Goal: Task Accomplishment & Management: Complete application form

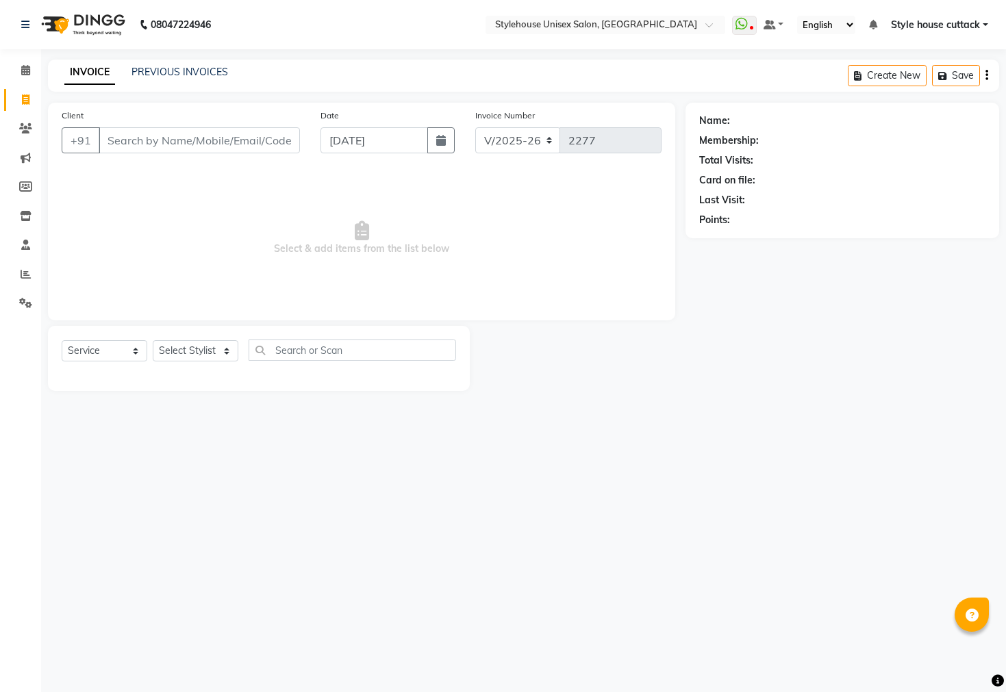
select select "4222"
select select "service"
click at [177, 356] on select "Select Stylist Bharati [PERSON_NAME] [PERSON_NAME] [PERSON_NAME] LIPI [PERSON_N…" at bounding box center [196, 350] width 86 height 21
select select "21976"
click at [153, 341] on select "Select Stylist Bharati [PERSON_NAME] [PERSON_NAME] [PERSON_NAME] LIPI [PERSON_N…" at bounding box center [196, 350] width 86 height 21
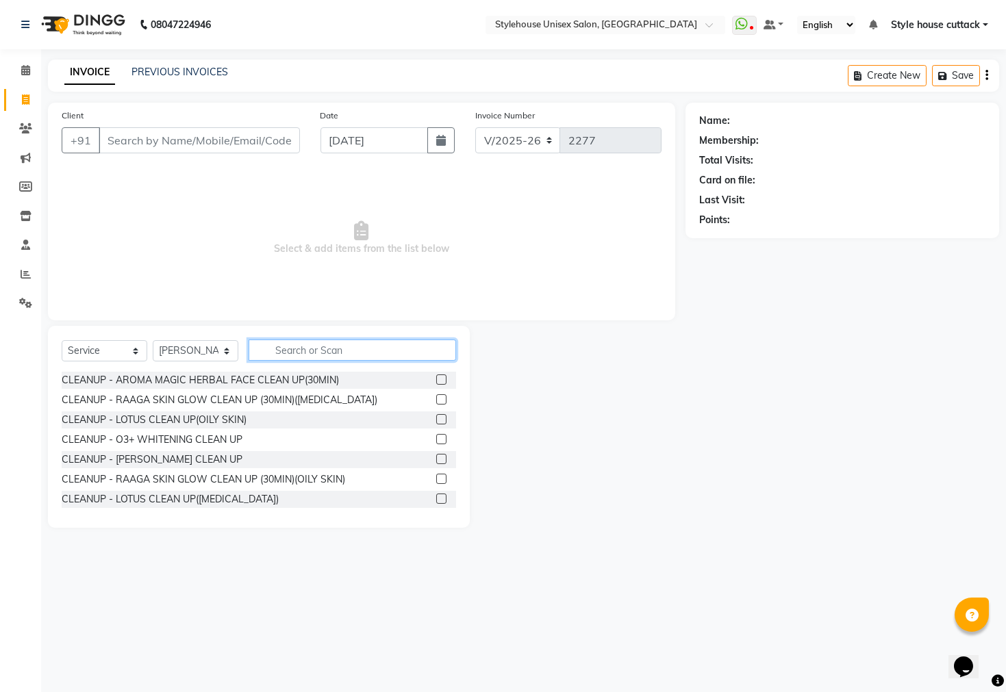
click at [293, 351] on input "text" at bounding box center [352, 350] width 207 height 21
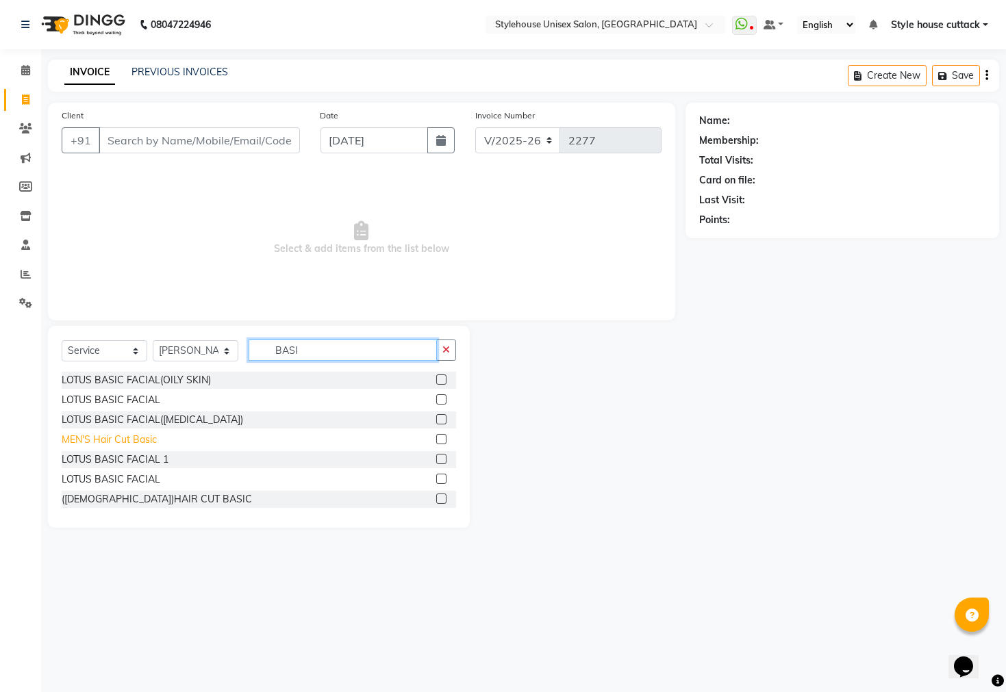
type input "BASI"
click at [131, 439] on div "MEN'S Hair Cut Basic" at bounding box center [109, 440] width 95 height 14
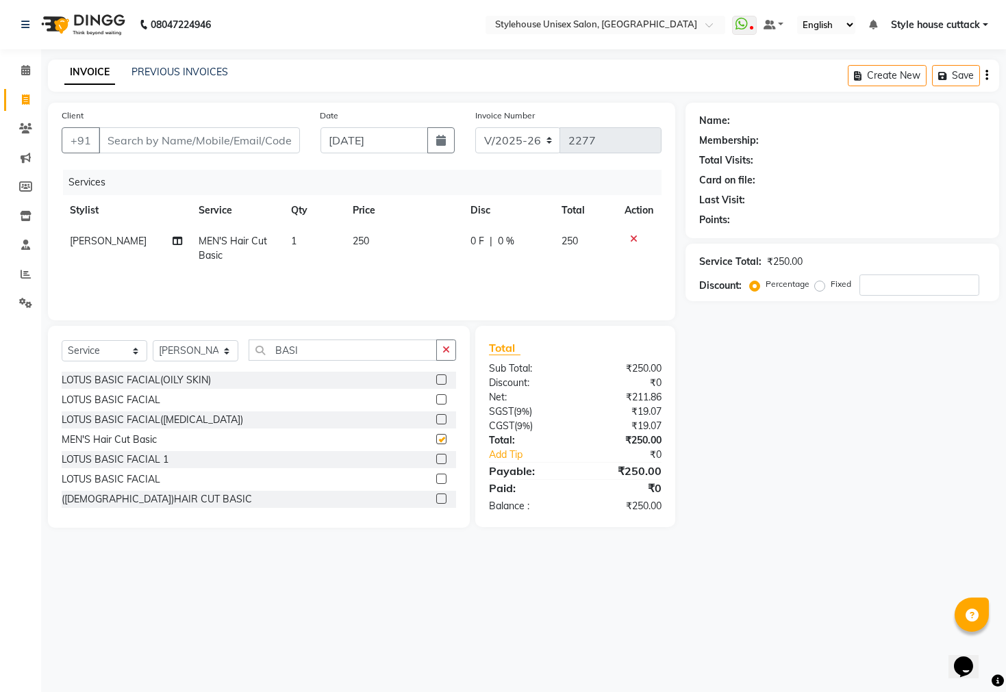
checkbox input "false"
click at [165, 140] on input "Client" at bounding box center [199, 140] width 201 height 26
type input "8"
type input "0"
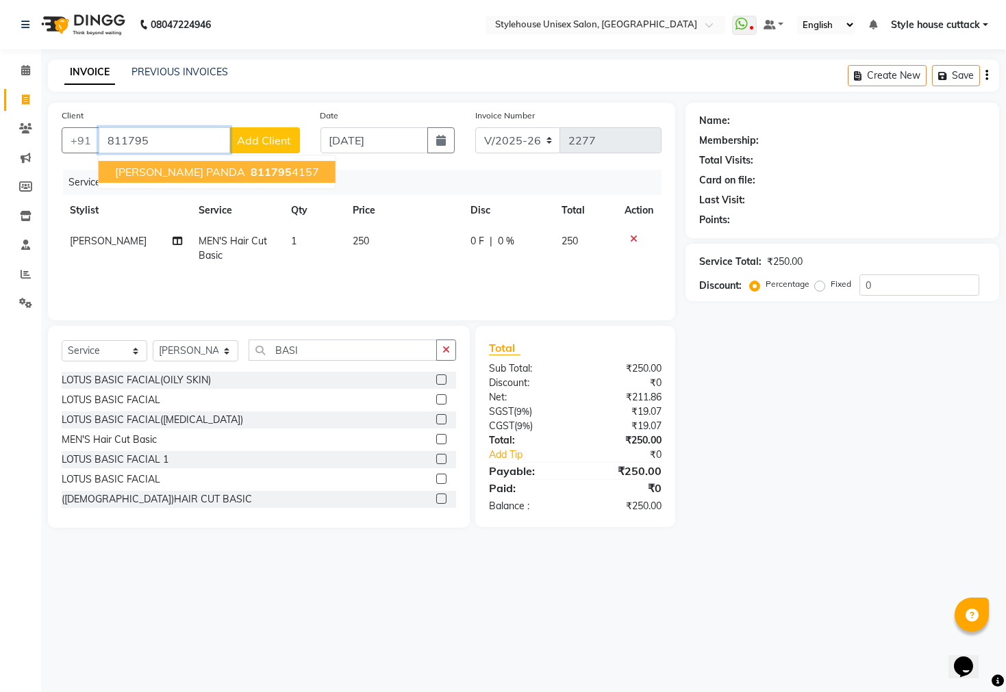
click at [170, 171] on span "[PERSON_NAME] PANDA" at bounding box center [180, 172] width 130 height 14
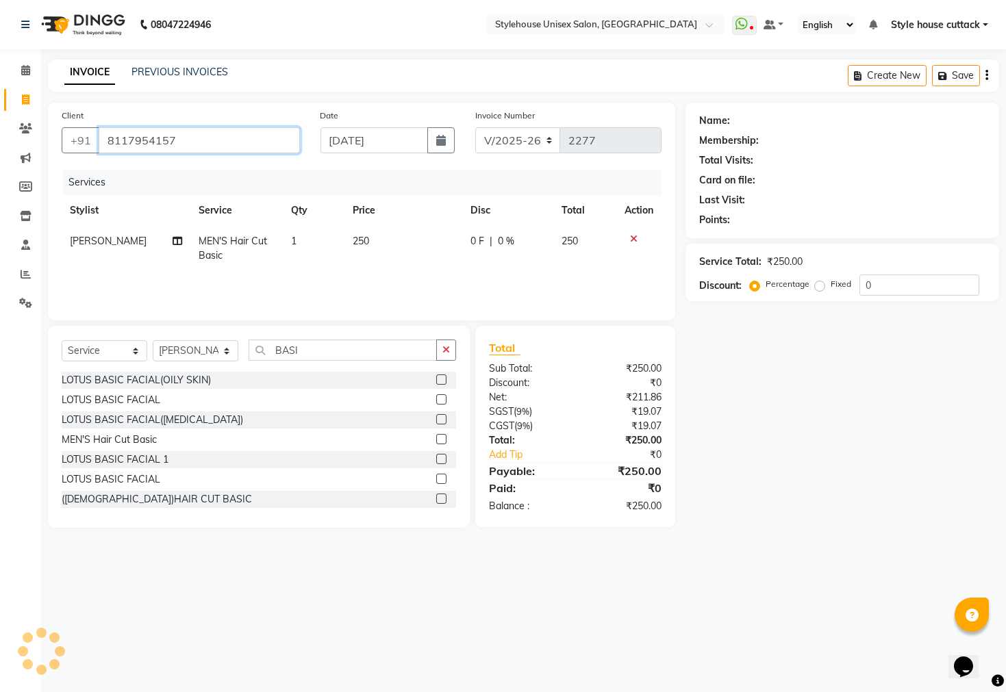
type input "8117954157"
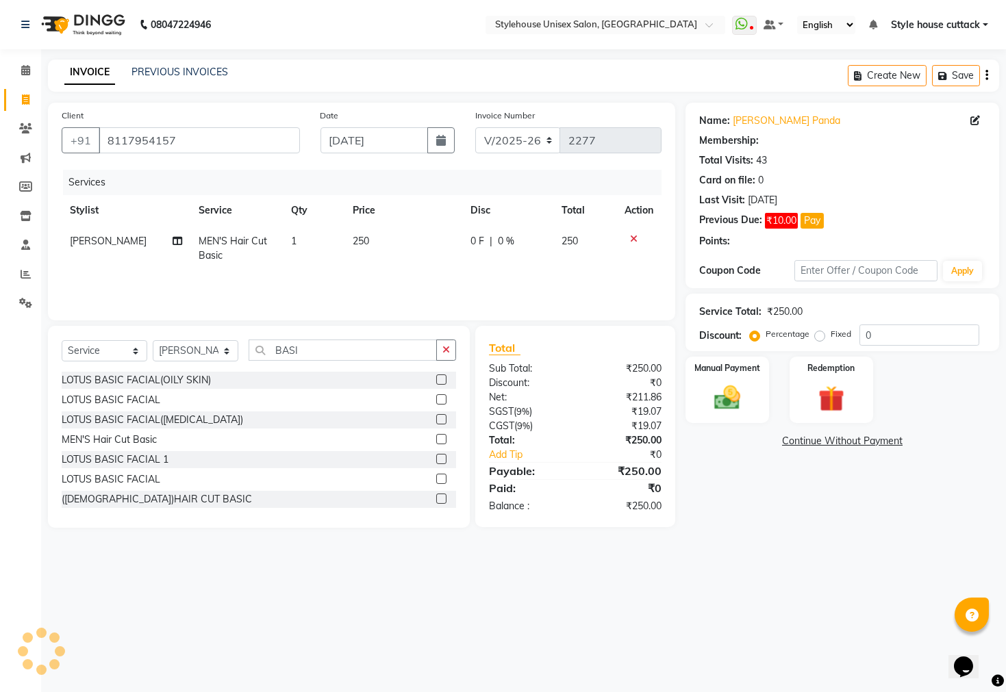
select select "1: Object"
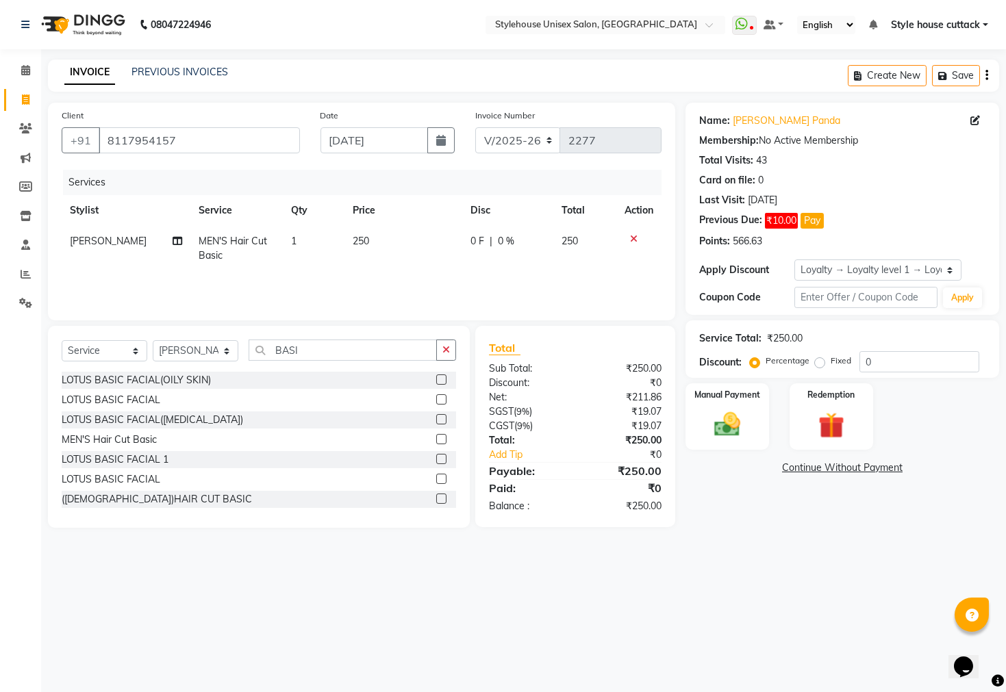
click at [480, 240] on span "0 F" at bounding box center [477, 241] width 14 height 14
select select "21976"
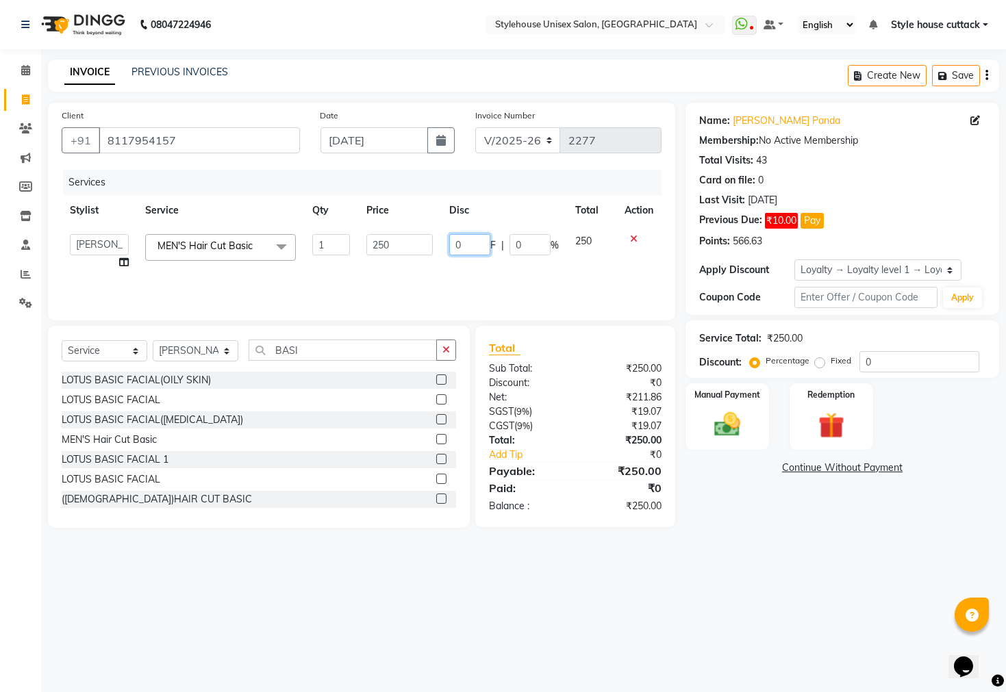
click at [477, 243] on input "0" at bounding box center [469, 244] width 41 height 21
type input "050"
click at [750, 588] on div "08047224946 Select Location × Stylehouse Unisex Salon, [GEOGRAPHIC_DATA] WhatsA…" at bounding box center [503, 346] width 1006 height 692
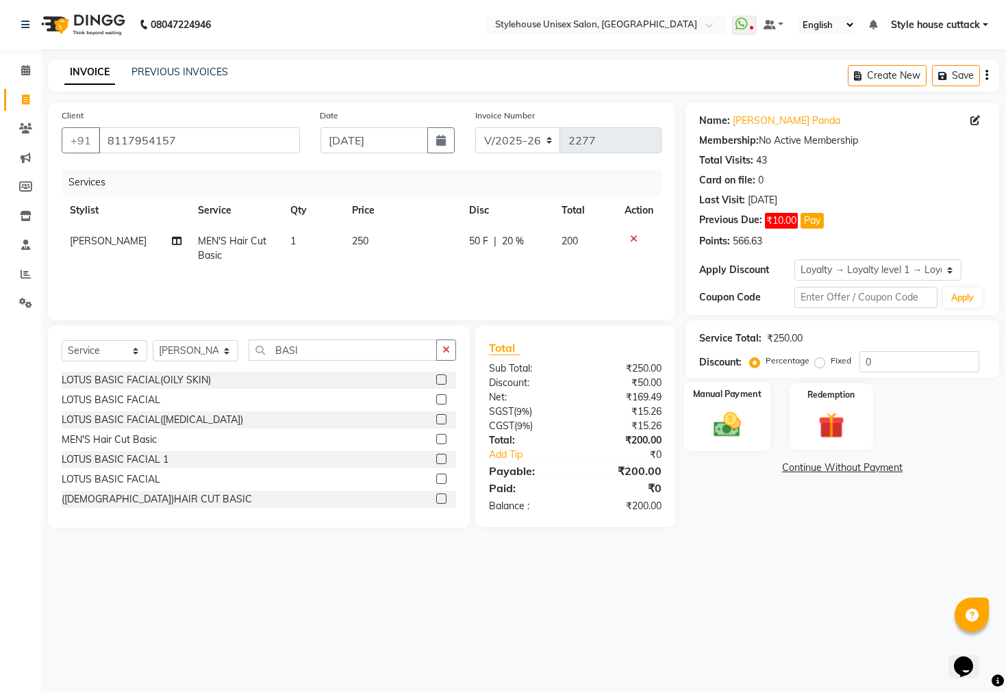
click at [719, 440] on img at bounding box center [727, 424] width 44 height 31
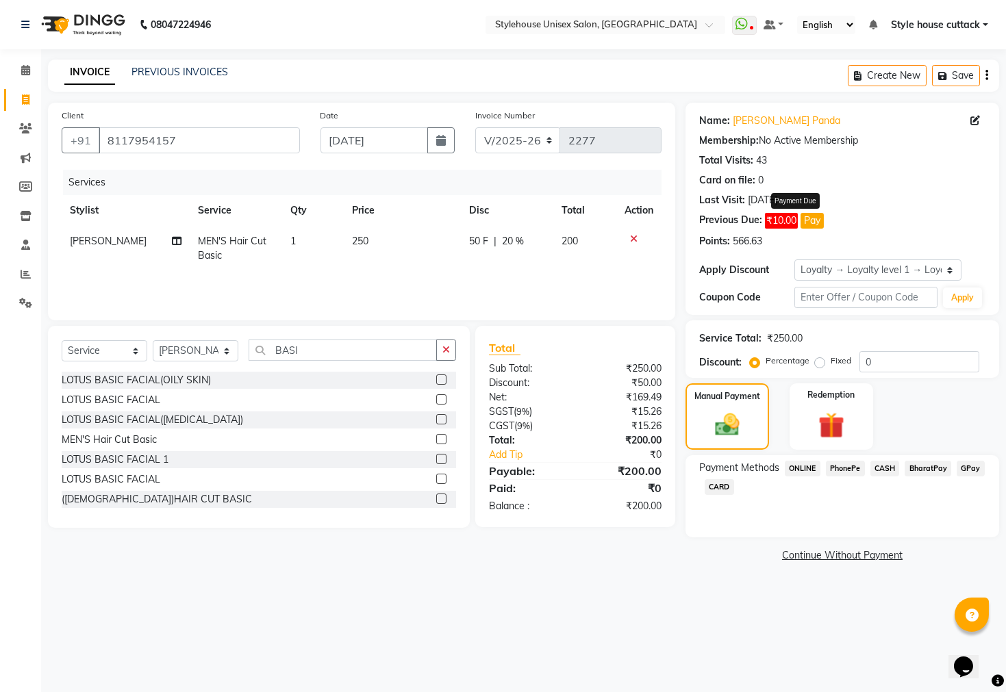
click at [821, 216] on button "Pay" at bounding box center [811, 221] width 23 height 16
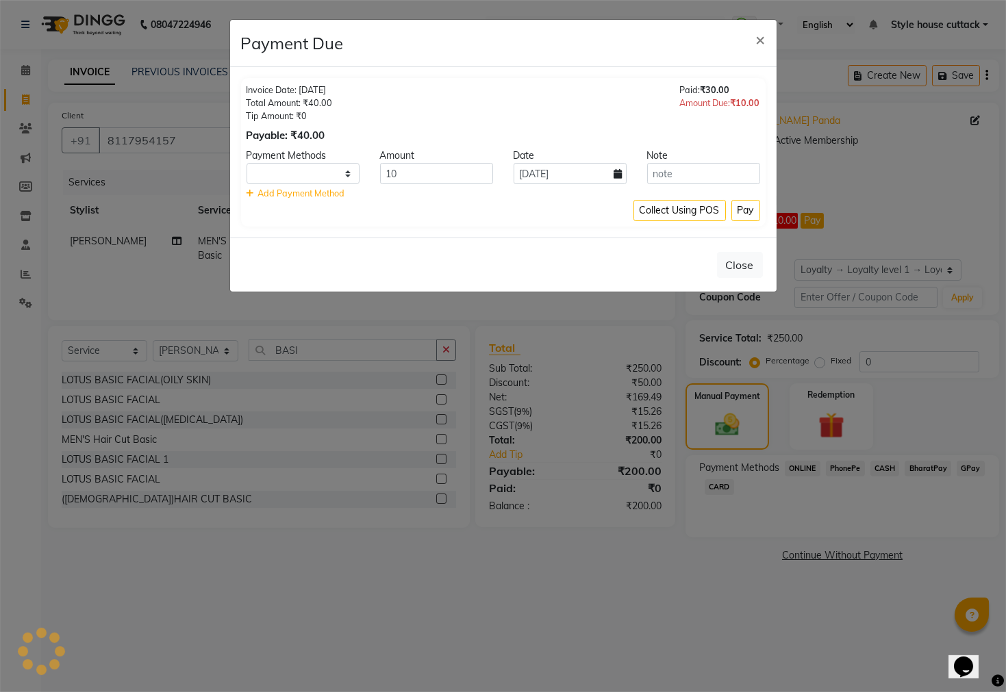
select select "1"
click at [746, 210] on button "Pay" at bounding box center [745, 210] width 29 height 21
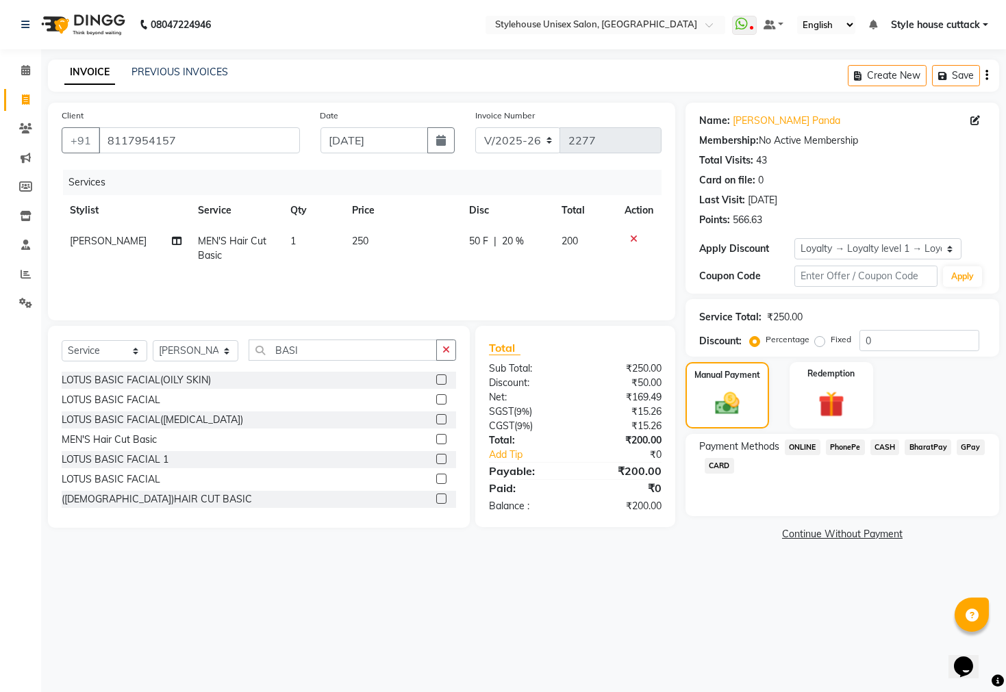
click at [880, 451] on div "Payment Methods ONLINE PhonePe CASH BharatPay GPay CARD" at bounding box center [842, 475] width 314 height 82
click at [880, 455] on span "CASH" at bounding box center [884, 448] width 29 height 16
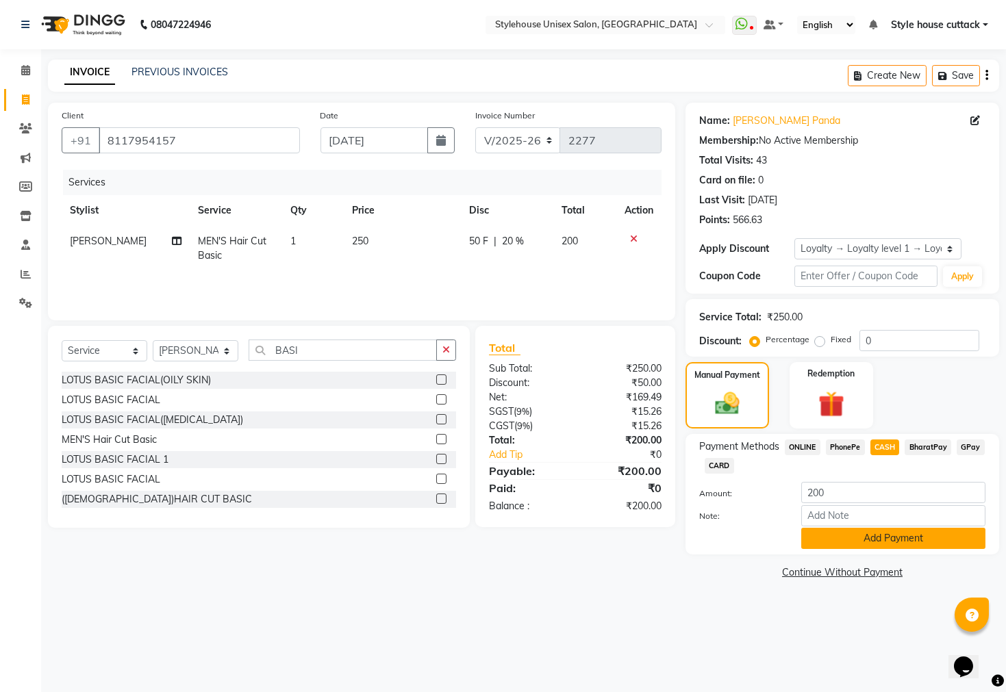
click at [885, 549] on button "Add Payment" at bounding box center [893, 538] width 184 height 21
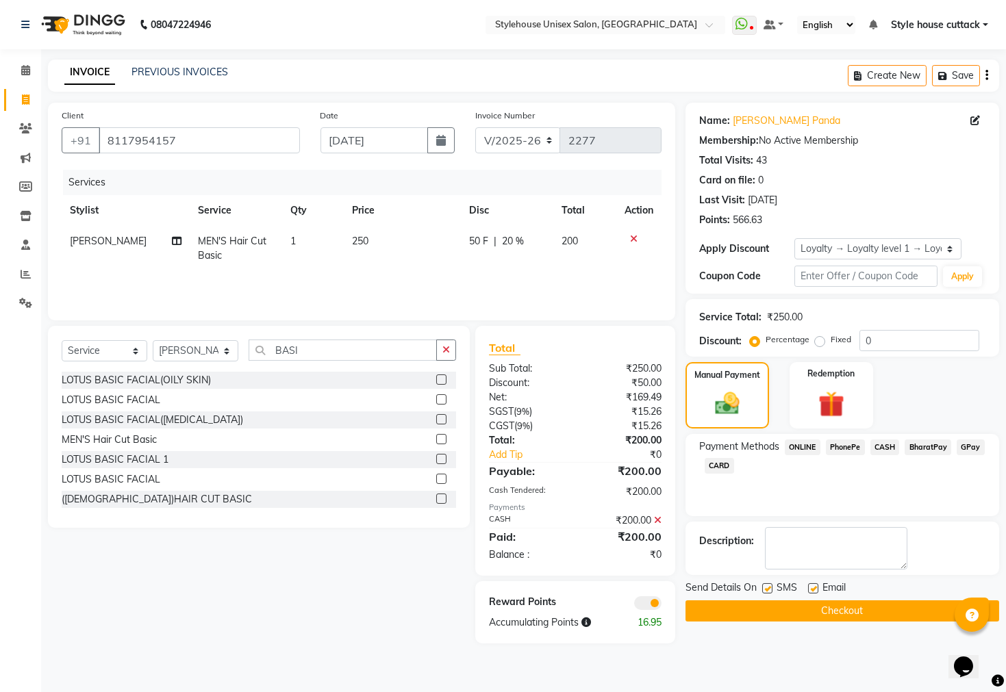
click at [854, 617] on button "Checkout" at bounding box center [842, 610] width 314 height 21
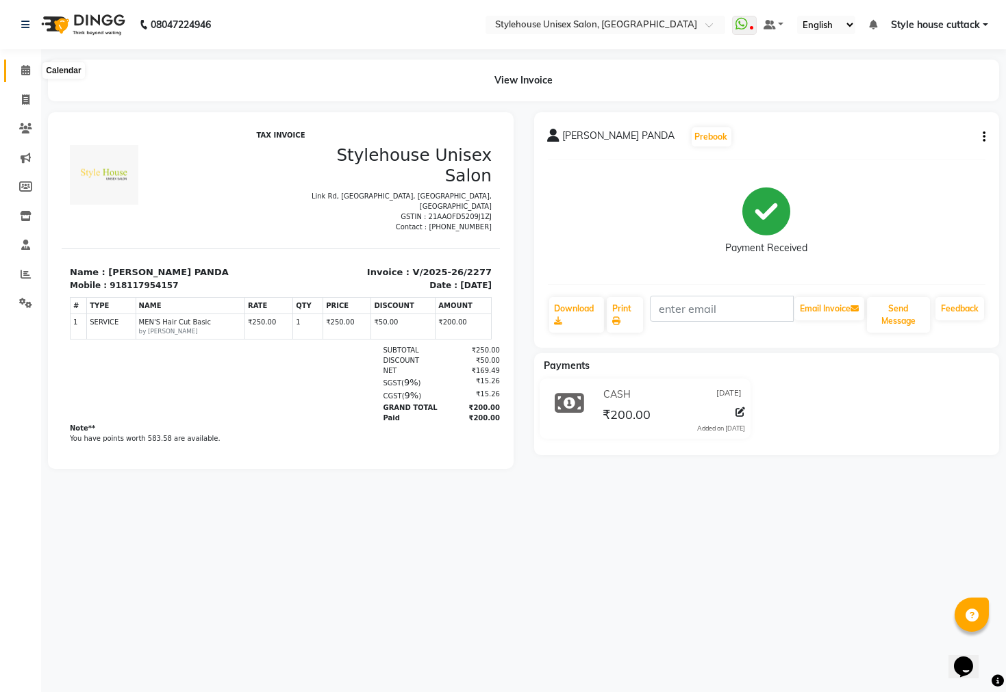
click at [23, 65] on icon at bounding box center [25, 70] width 9 height 10
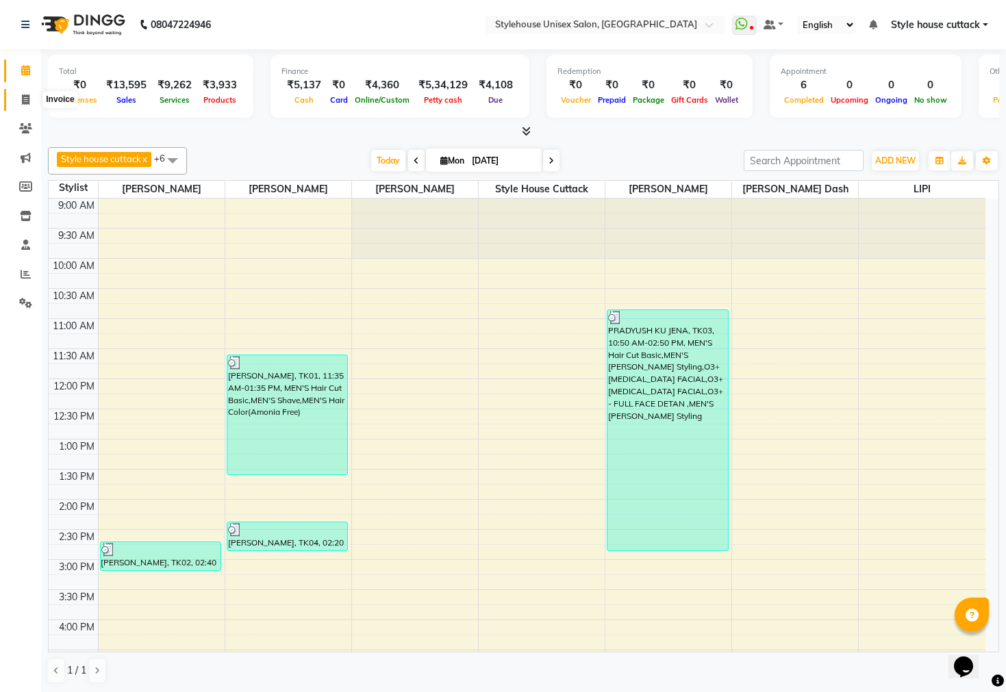
click at [20, 97] on span at bounding box center [26, 100] width 24 height 16
select select "service"
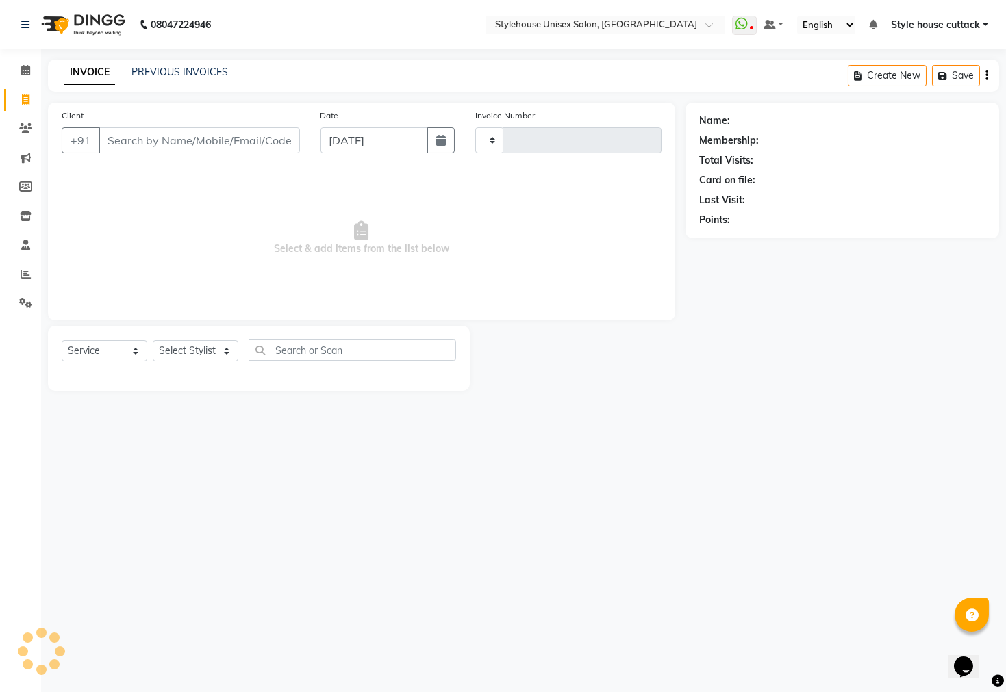
type input "2278"
select select "4222"
click at [206, 344] on select "Select Stylist" at bounding box center [196, 350] width 86 height 21
select select "42934"
click at [153, 341] on select "Select Stylist Bharati [PERSON_NAME] [PERSON_NAME] [PERSON_NAME] LIPI [PERSON_N…" at bounding box center [196, 350] width 86 height 21
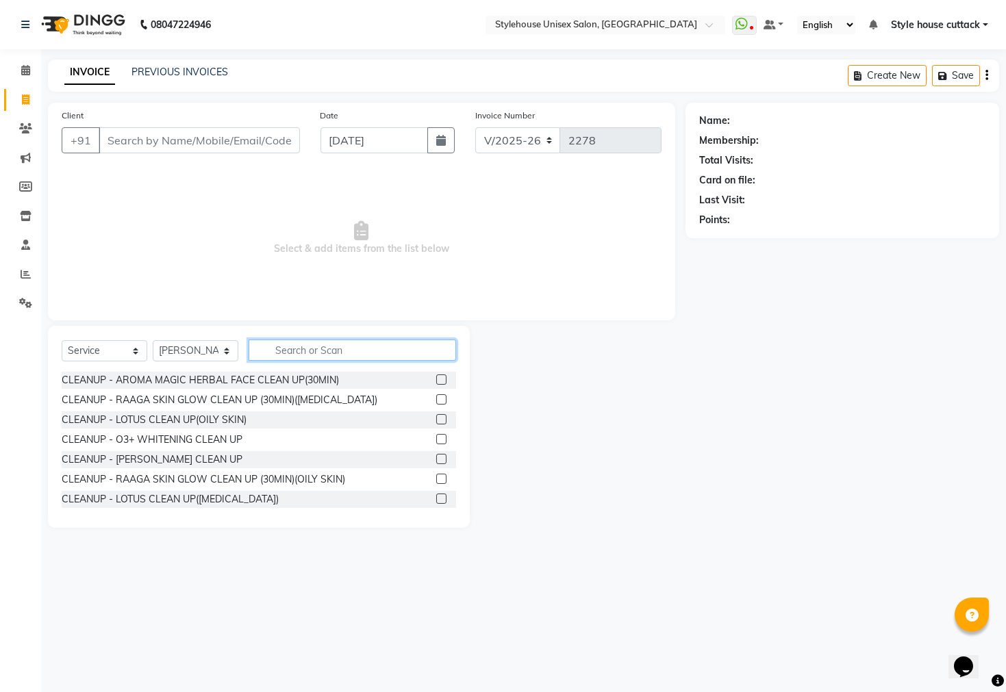
click at [320, 350] on input "text" at bounding box center [352, 350] width 207 height 21
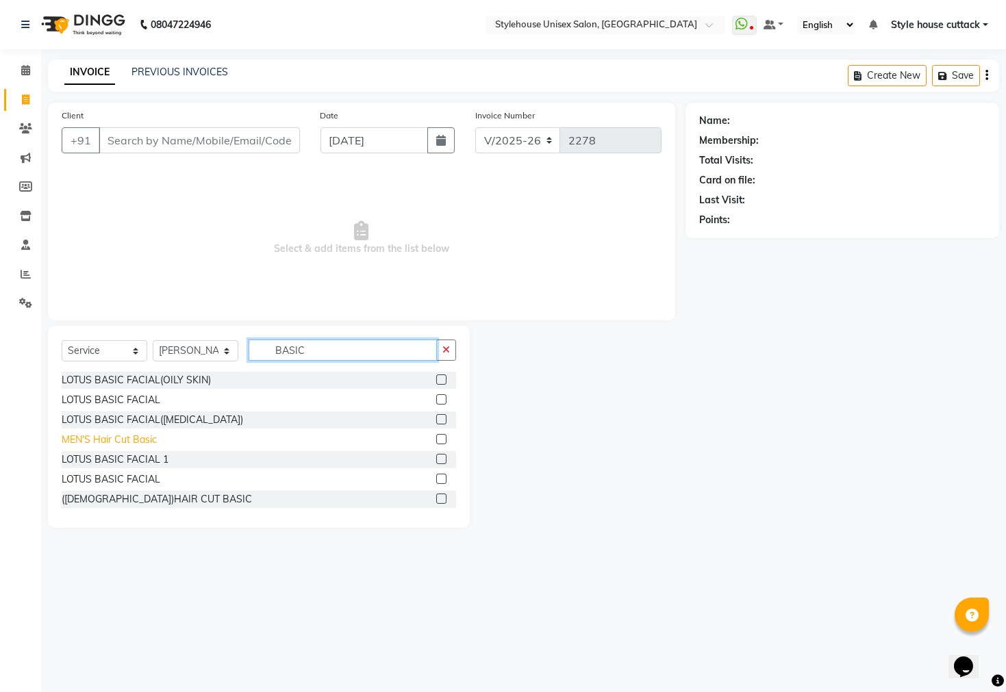
type input "BASIC"
click at [85, 437] on div "MEN'S Hair Cut Basic" at bounding box center [109, 440] width 95 height 14
checkbox input "false"
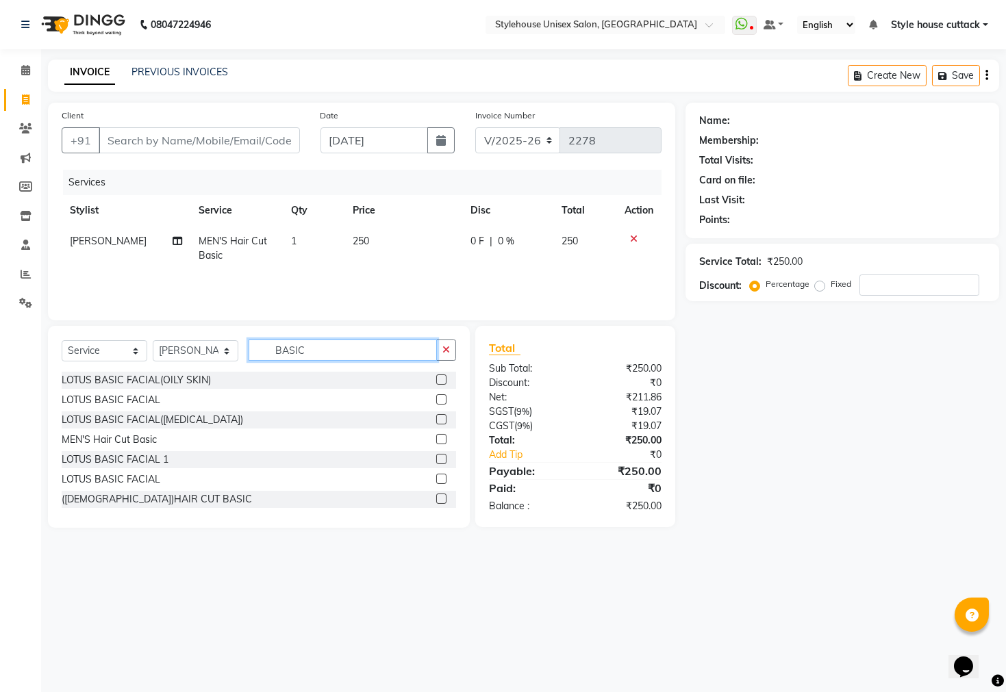
click at [300, 353] on input "BASIC" at bounding box center [343, 350] width 188 height 21
click at [316, 351] on input "BASIC" at bounding box center [343, 350] width 188 height 21
type input "B"
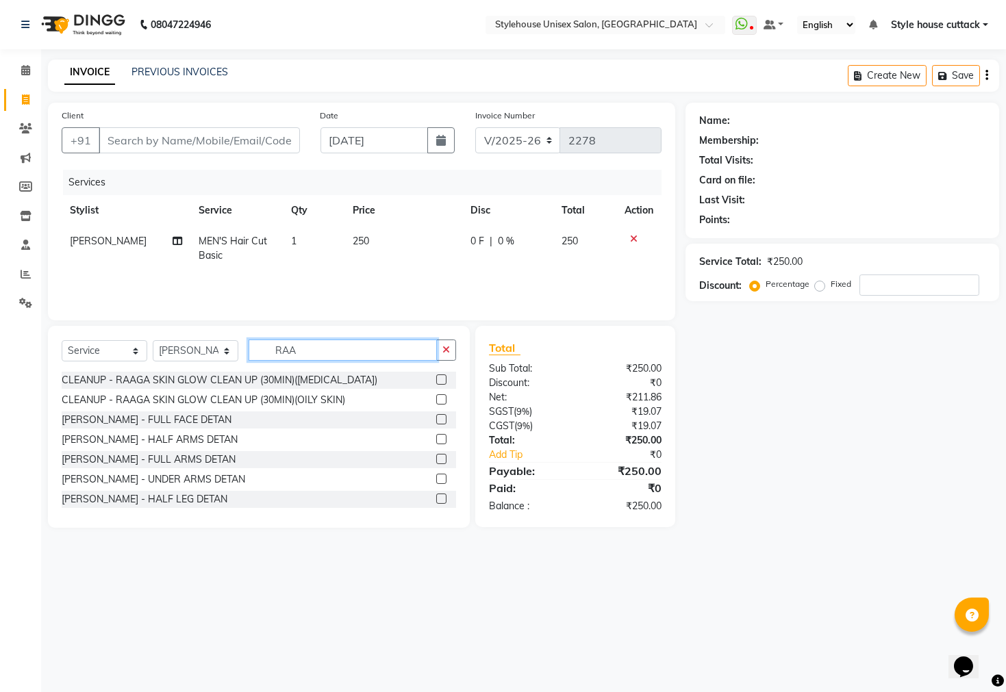
type input "RAA"
click at [190, 409] on div "CLEANUP - RAAGA SKIN GLOW CLEAN UP (30MIN)([MEDICAL_DATA]) CLEANUP - RAAGA SKIN…" at bounding box center [259, 440] width 394 height 137
click at [185, 419] on div "[PERSON_NAME] - FULL FACE DETAN" at bounding box center [147, 420] width 170 height 14
checkbox input "false"
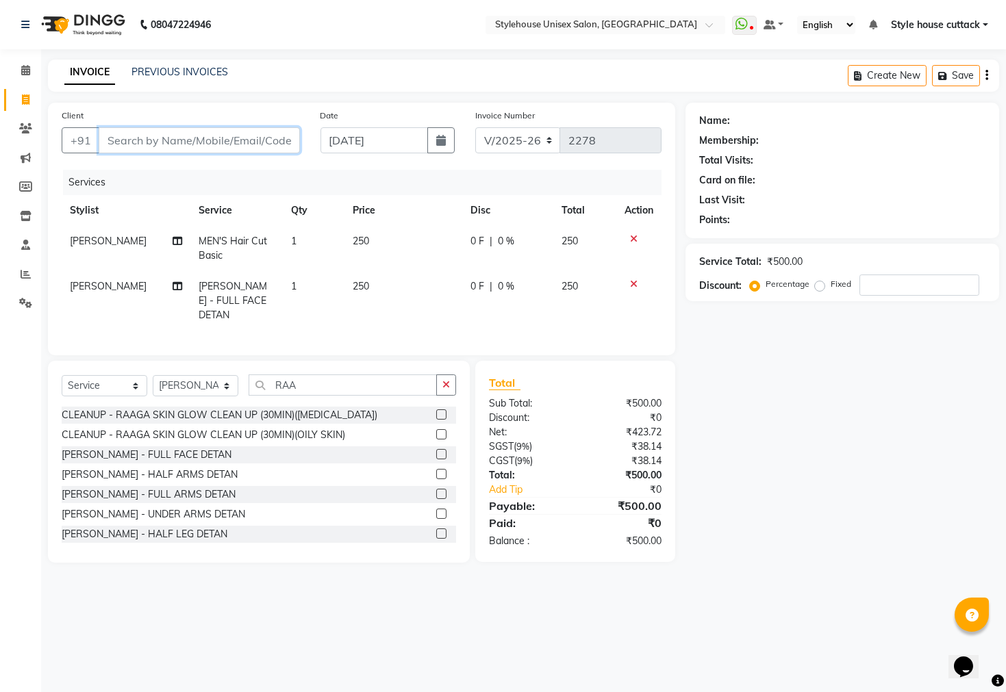
click at [152, 138] on input "Client" at bounding box center [199, 140] width 201 height 26
type input "9"
type input "0"
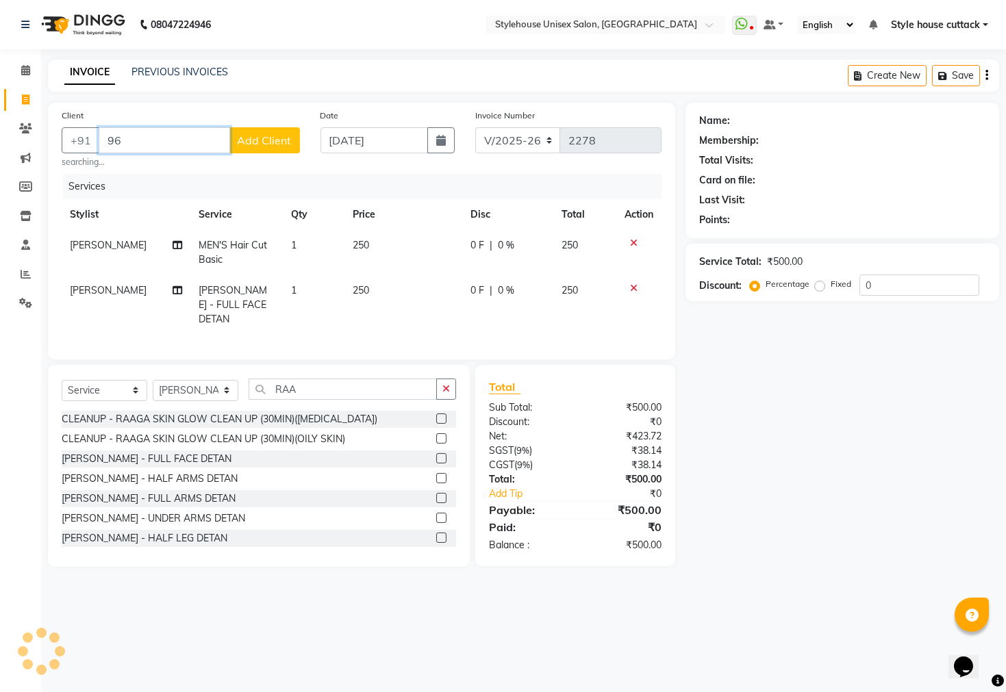
type input "9"
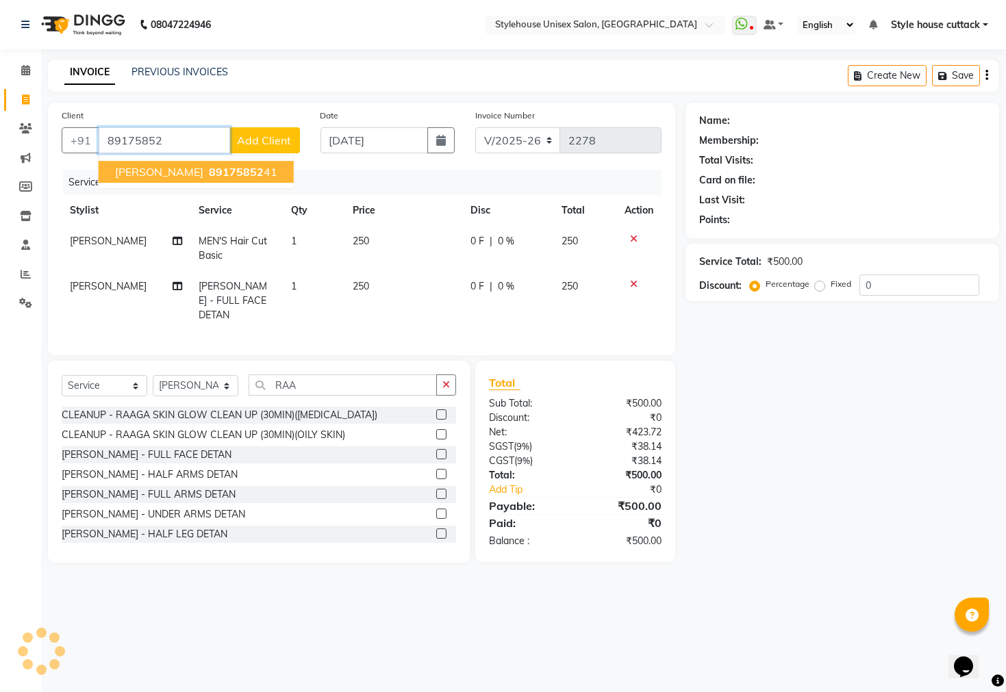
click at [211, 179] on button "[PERSON_NAME] 89175852 41" at bounding box center [196, 172] width 195 height 22
type input "8917585241"
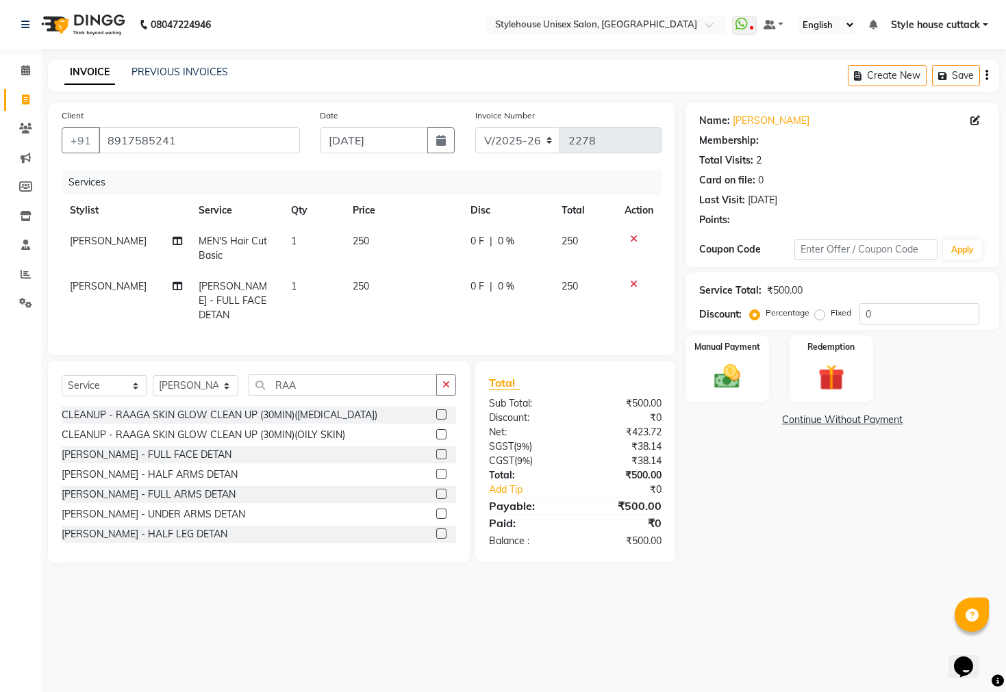
select select "1: Object"
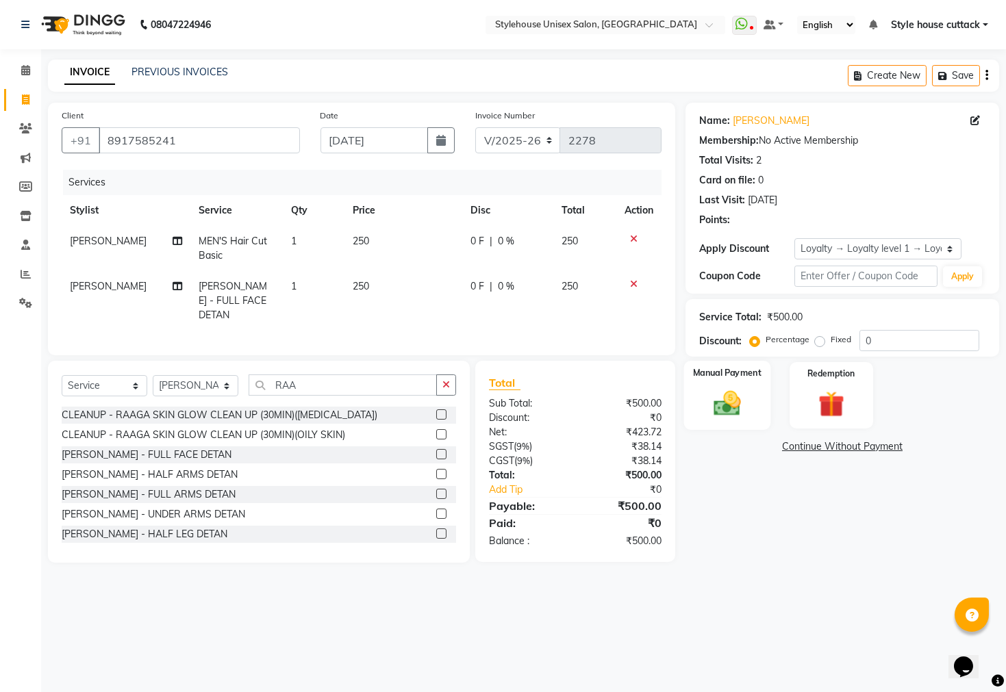
click at [732, 419] on img at bounding box center [727, 403] width 44 height 31
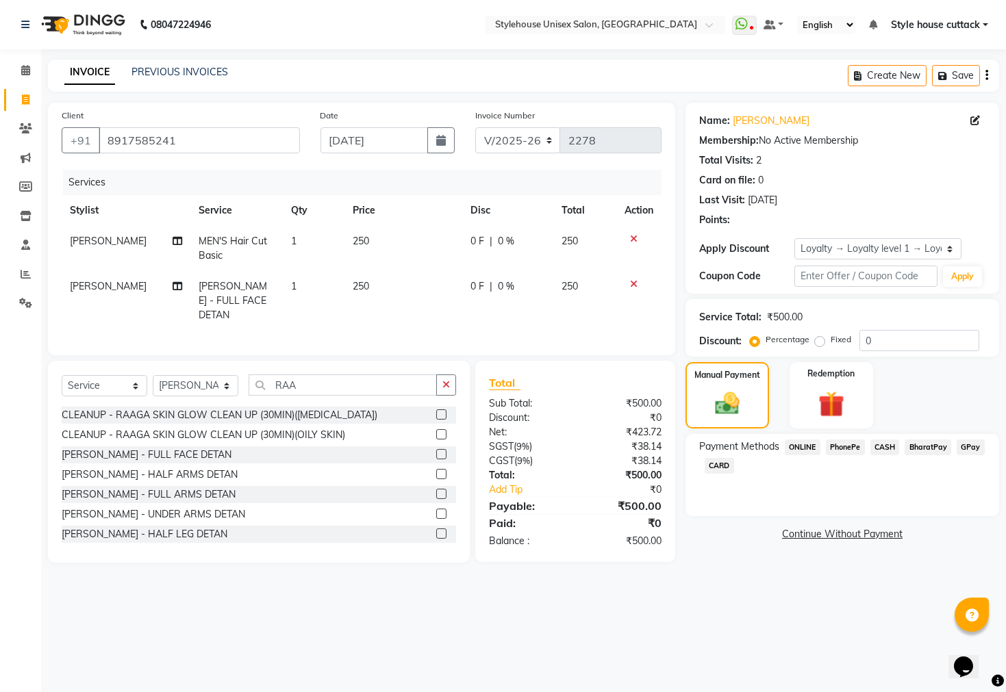
click at [840, 455] on span "PhonePe" at bounding box center [845, 448] width 39 height 16
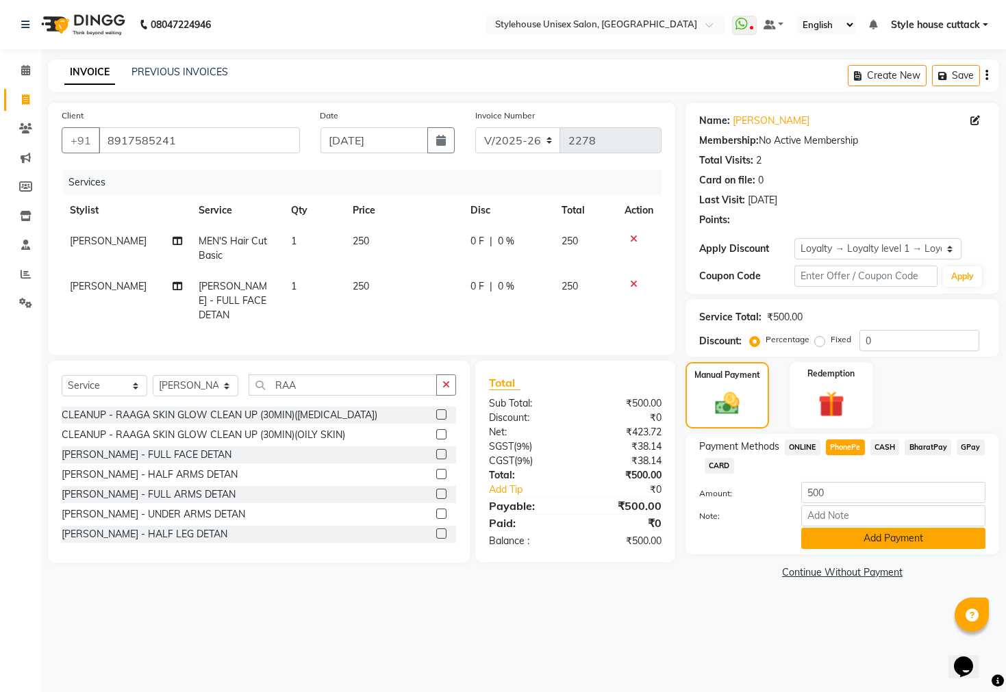
click at [838, 549] on button "Add Payment" at bounding box center [893, 538] width 184 height 21
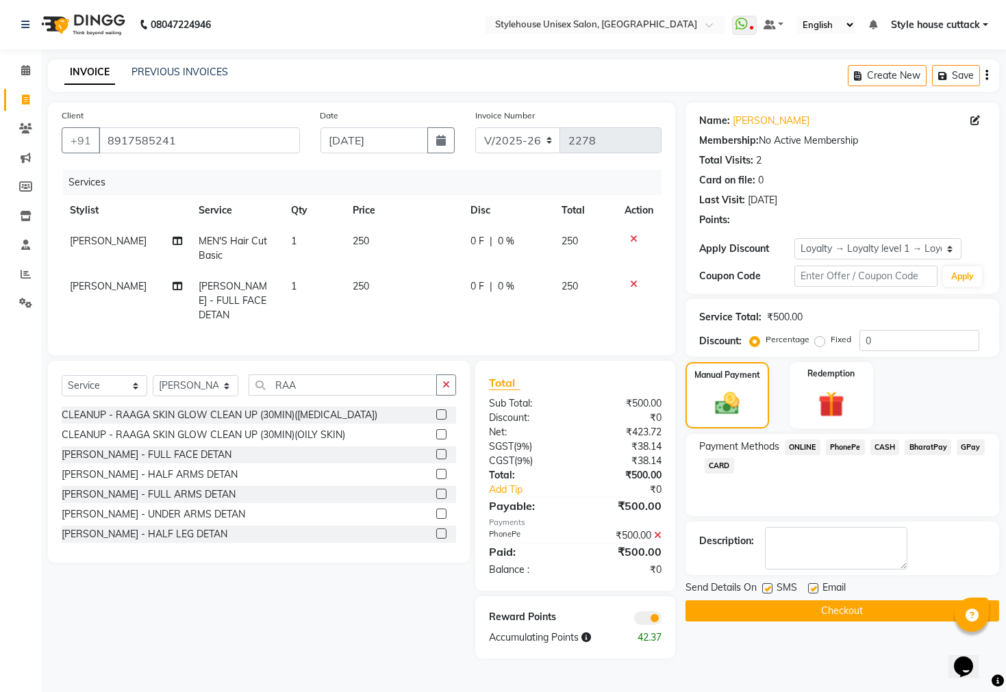
click at [809, 622] on button "Checkout" at bounding box center [842, 610] width 314 height 21
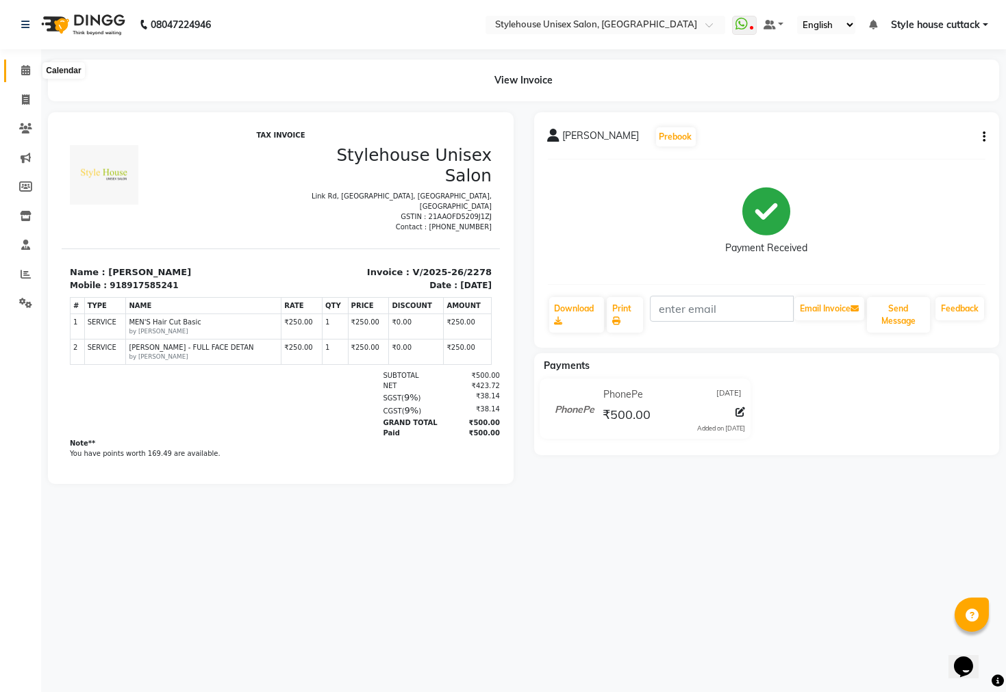
click at [21, 67] on icon at bounding box center [25, 70] width 9 height 10
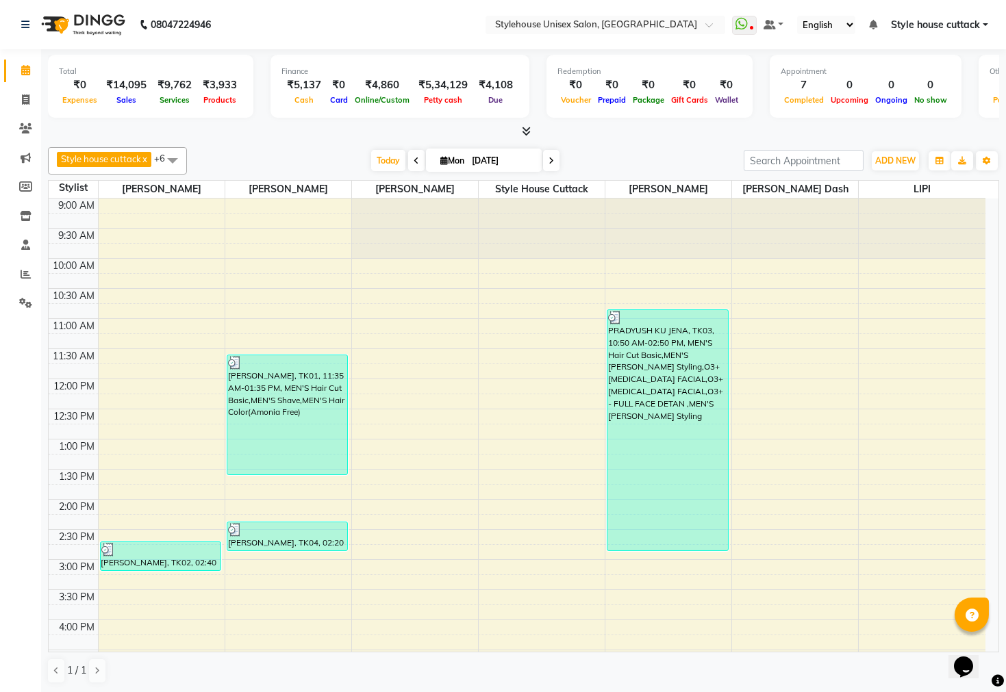
click at [548, 157] on icon at bounding box center [550, 161] width 5 height 8
type input "02-09-2025"
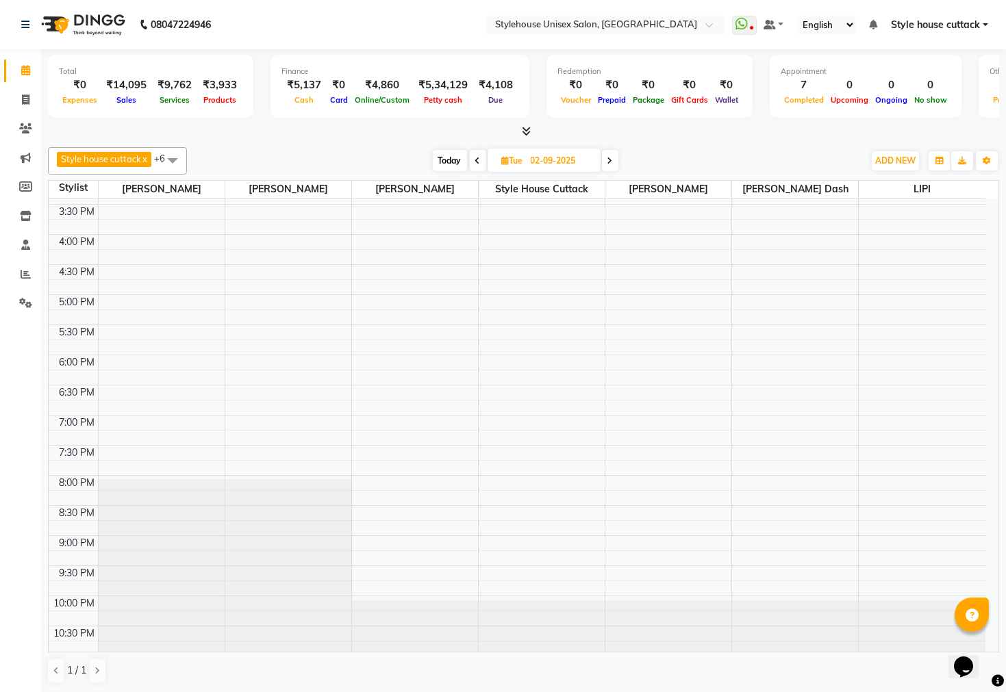
scroll to position [394, 0]
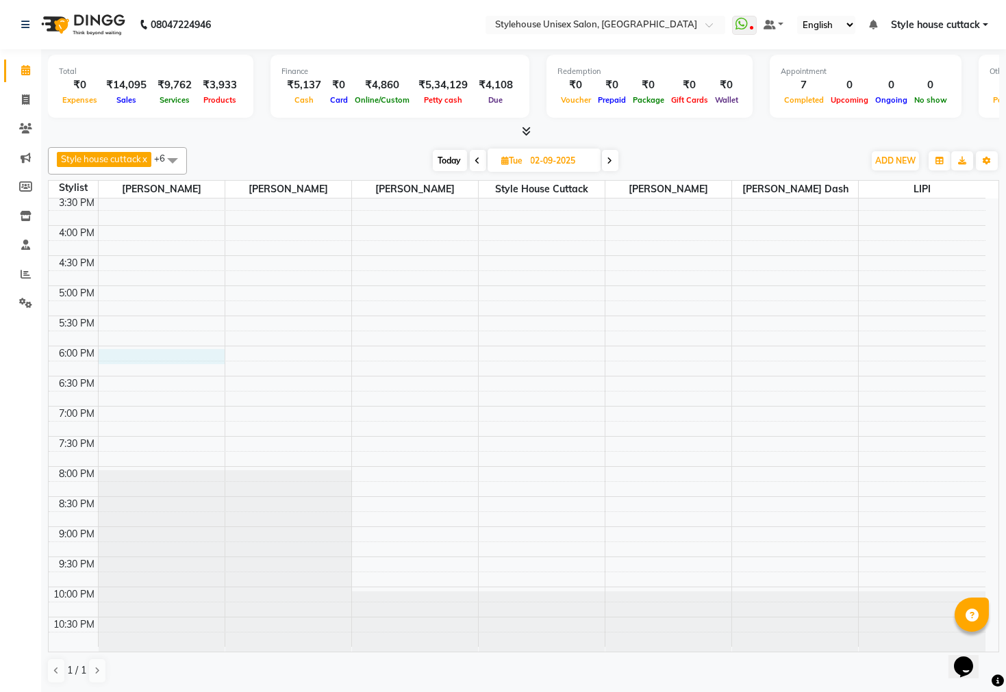
click at [121, 350] on div "9:00 AM 9:30 AM 10:00 AM 10:30 AM 11:00 AM 11:30 AM 12:00 PM 12:30 PM 1:00 PM 1…" at bounding box center [517, 225] width 937 height 843
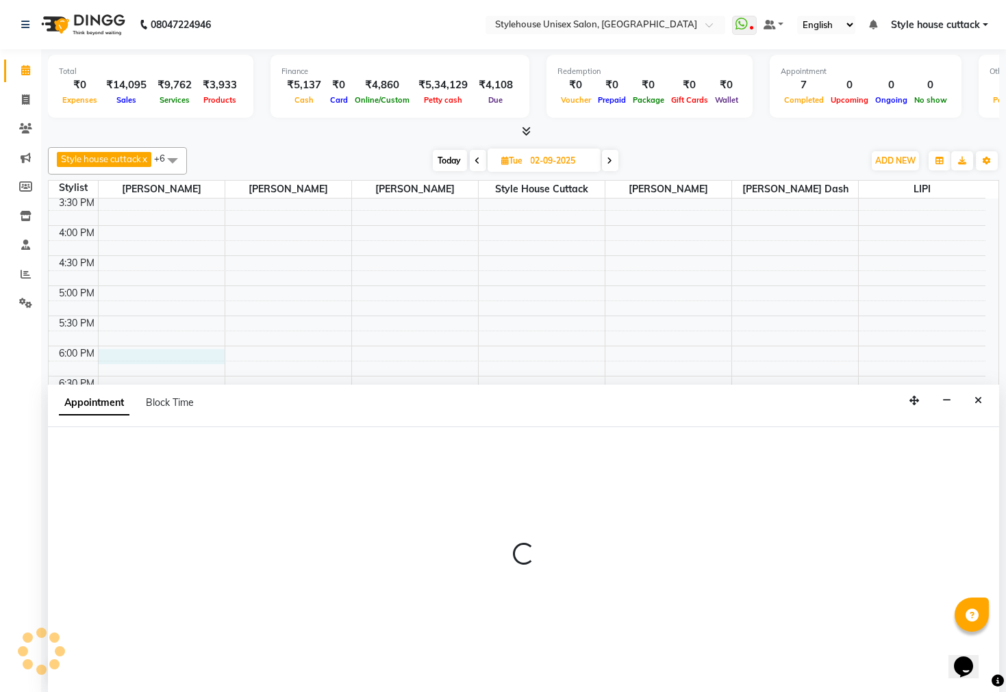
select select "21975"
select select "1080"
select select "tentative"
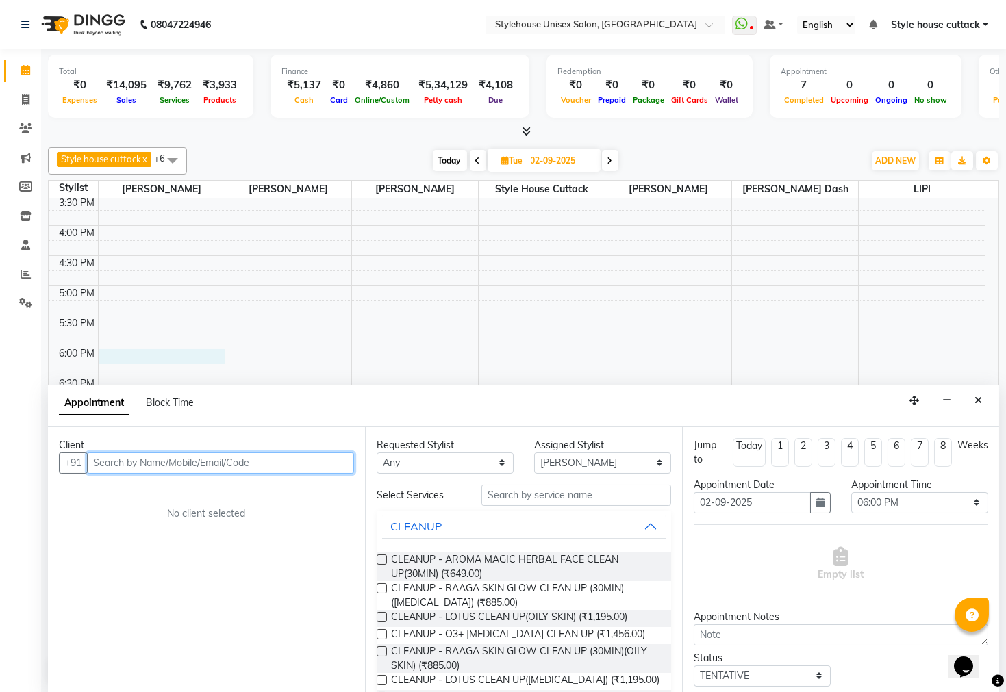
drag, startPoint x: 94, startPoint y: 459, endPoint x: 302, endPoint y: 470, distance: 208.4
click at [302, 470] on input "text" at bounding box center [220, 463] width 267 height 21
paste input "7847932403"
type input "7847932403"
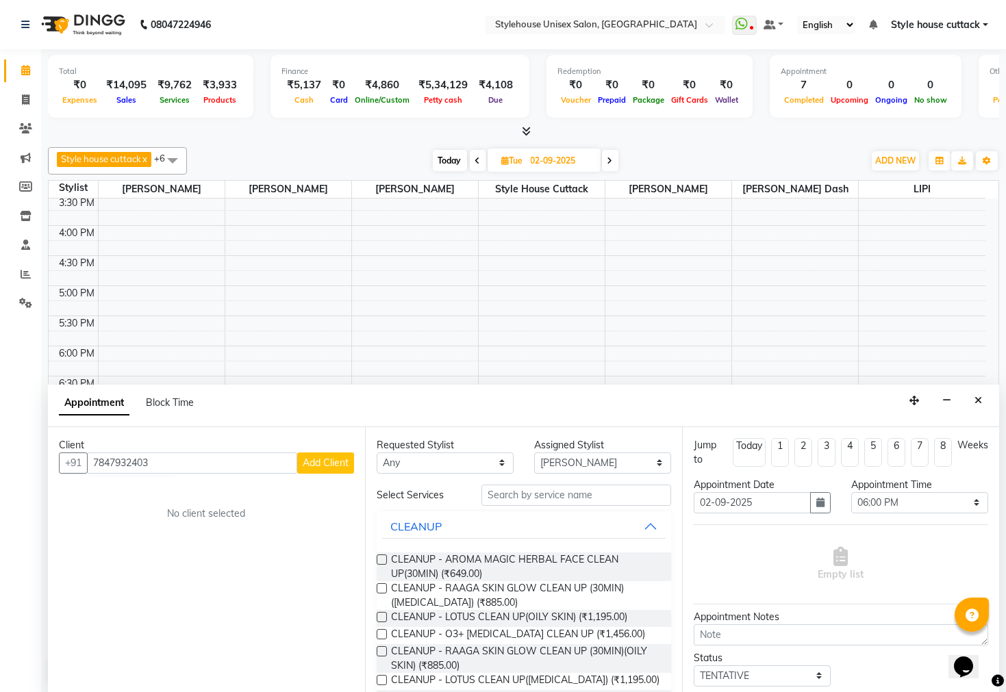
click at [316, 464] on span "Add Client" at bounding box center [326, 463] width 46 height 12
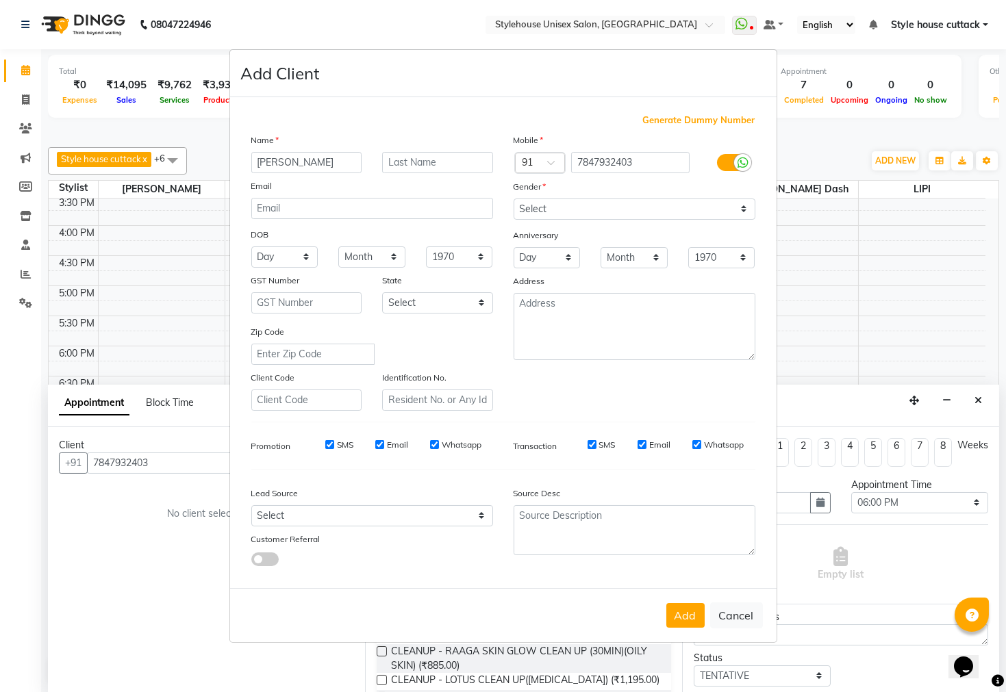
type input "[PERSON_NAME]"
click at [537, 207] on select "Select [DEMOGRAPHIC_DATA] [DEMOGRAPHIC_DATA] Other Prefer Not To Say" at bounding box center [635, 209] width 242 height 21
select select "[DEMOGRAPHIC_DATA]"
click at [514, 199] on select "Select [DEMOGRAPHIC_DATA] [DEMOGRAPHIC_DATA] Other Prefer Not To Say" at bounding box center [635, 209] width 242 height 21
click at [684, 611] on button "Add" at bounding box center [685, 615] width 38 height 25
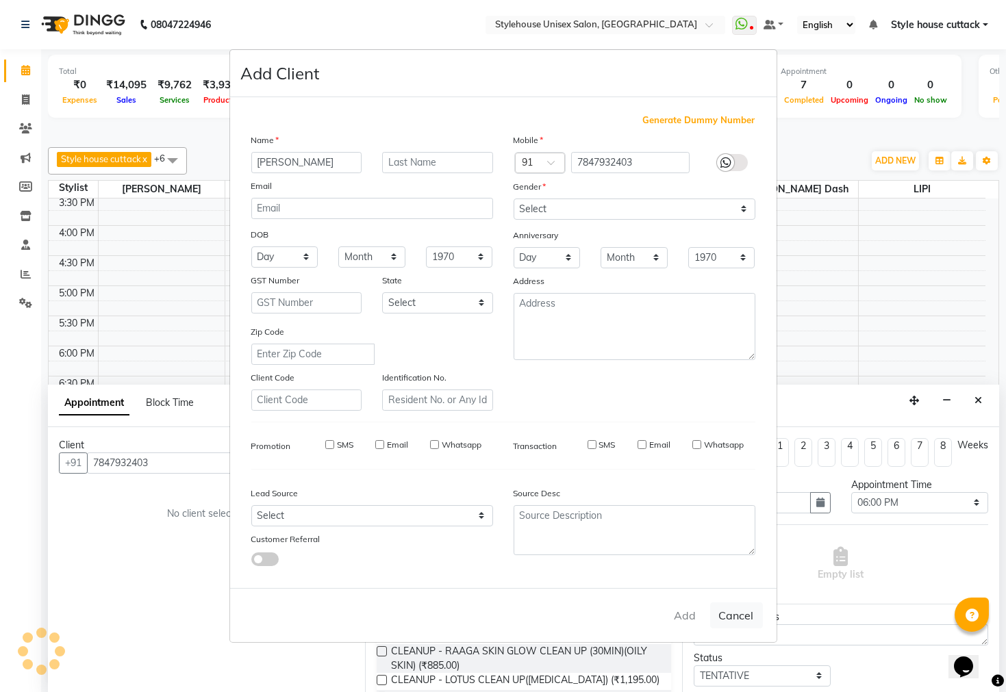
select select
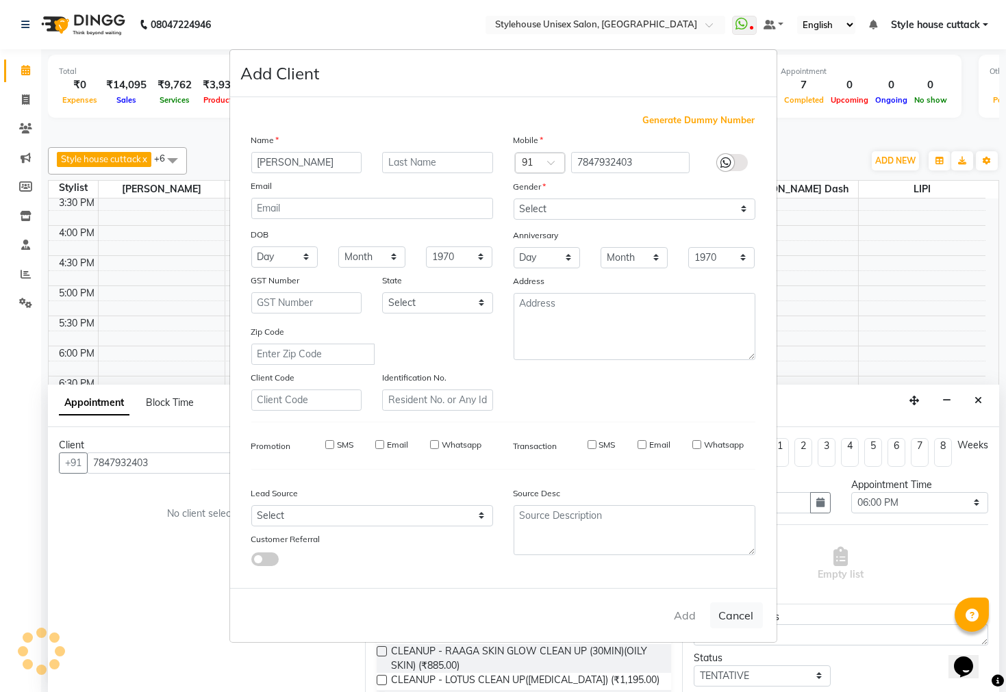
select select
checkbox input "false"
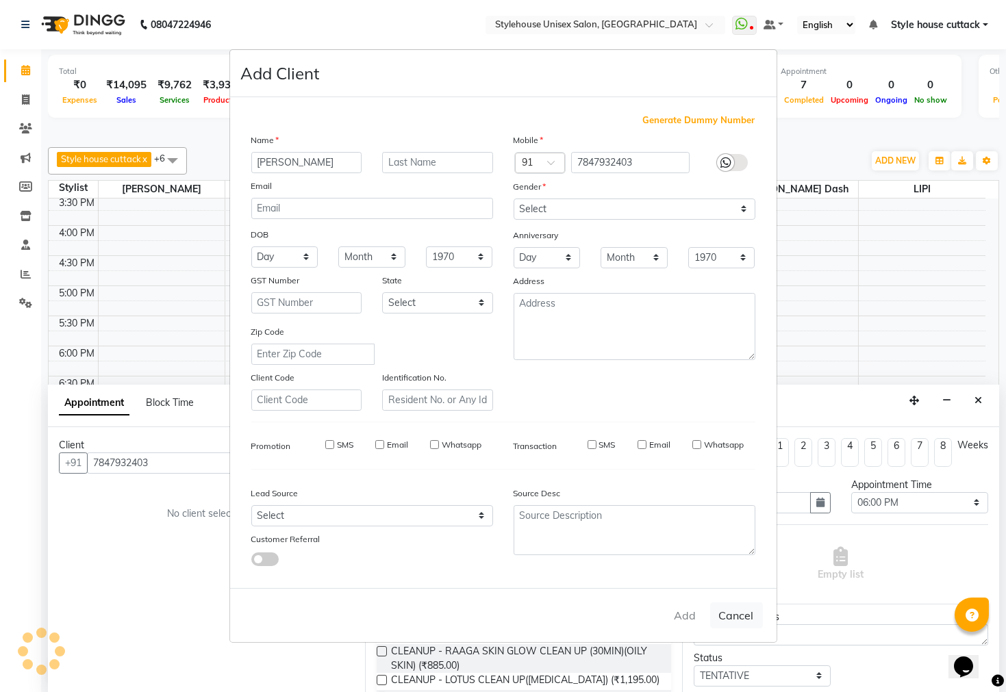
checkbox input "false"
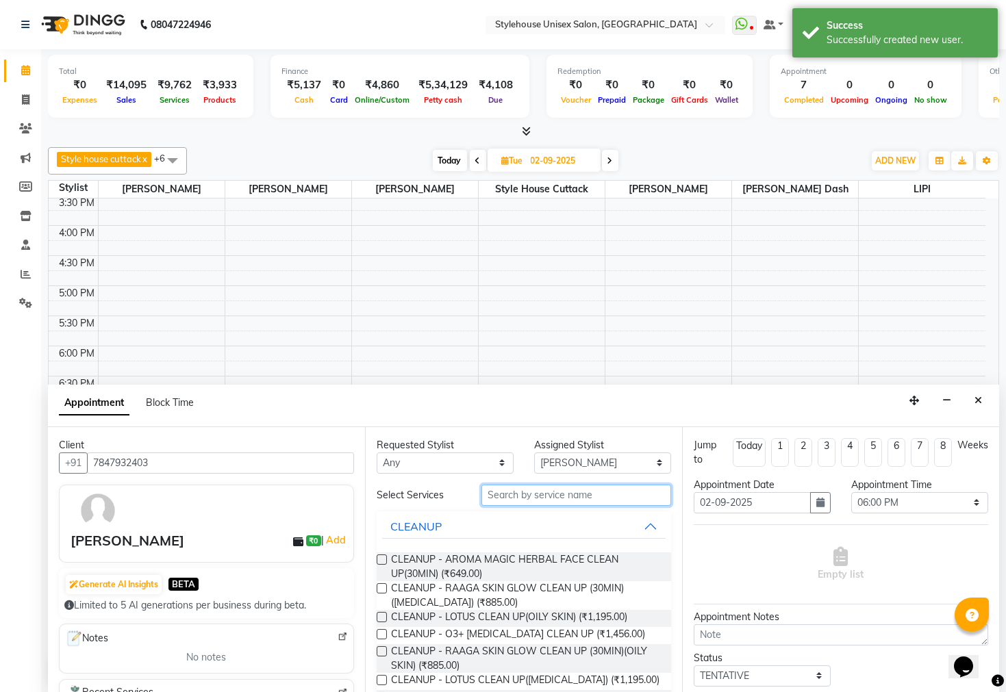
click at [509, 492] on input "text" at bounding box center [576, 495] width 190 height 21
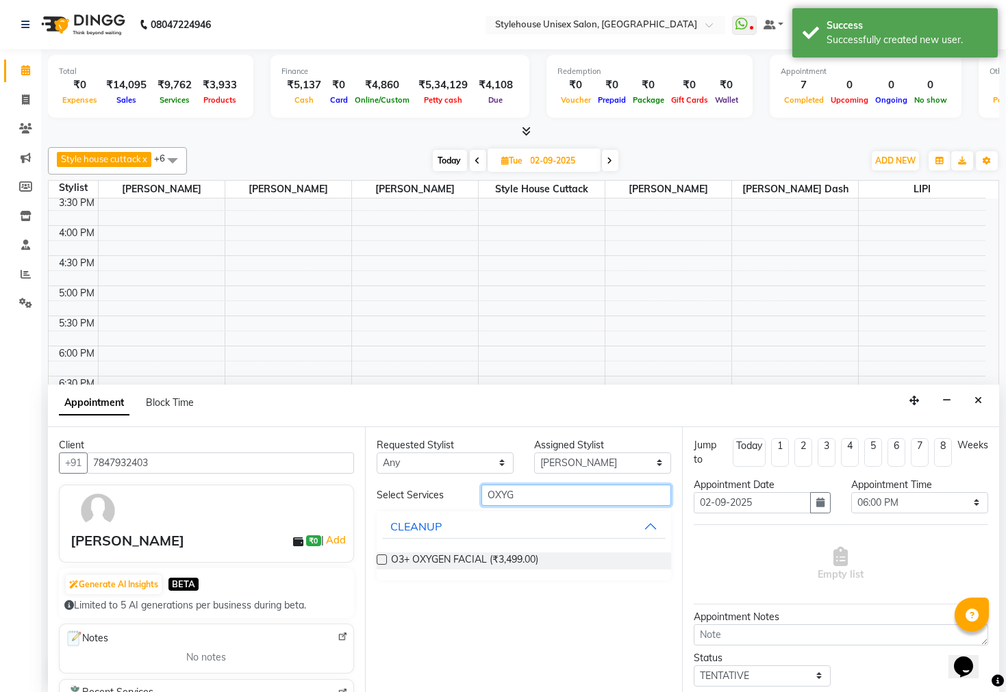
type input "OXYG"
click at [381, 559] on label at bounding box center [382, 560] width 10 height 10
click at [381, 559] on input "checkbox" at bounding box center [381, 561] width 9 height 9
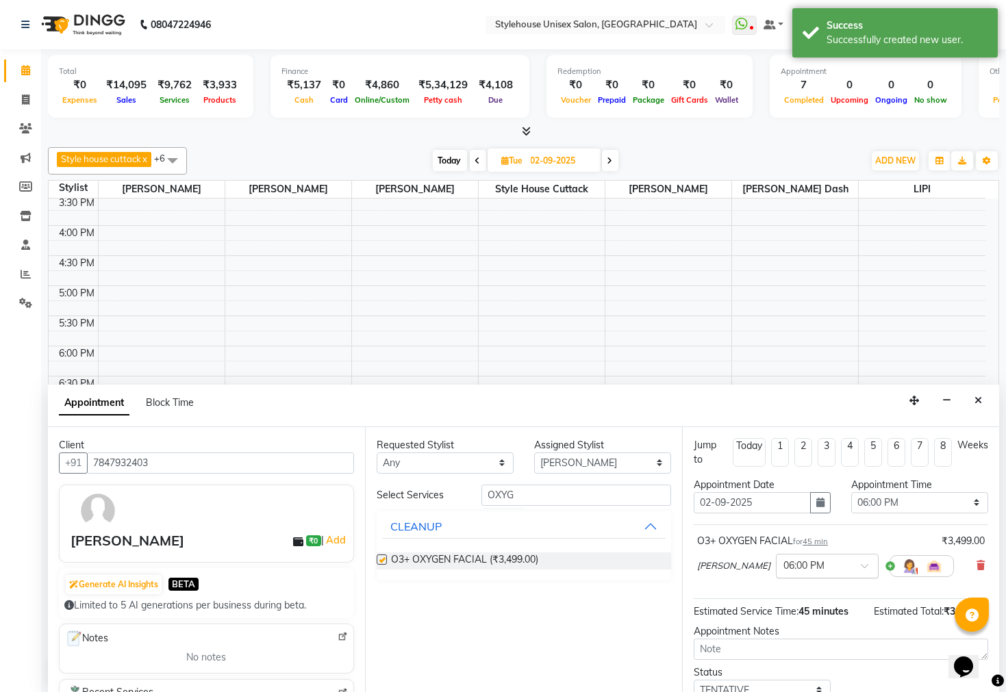
checkbox input "false"
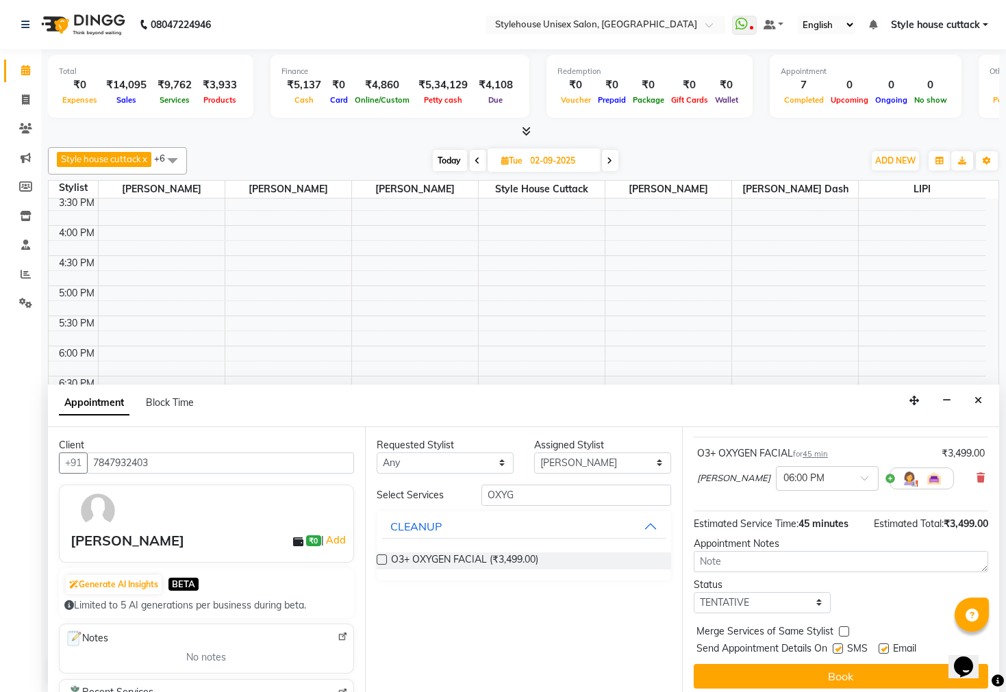
scroll to position [94, 0]
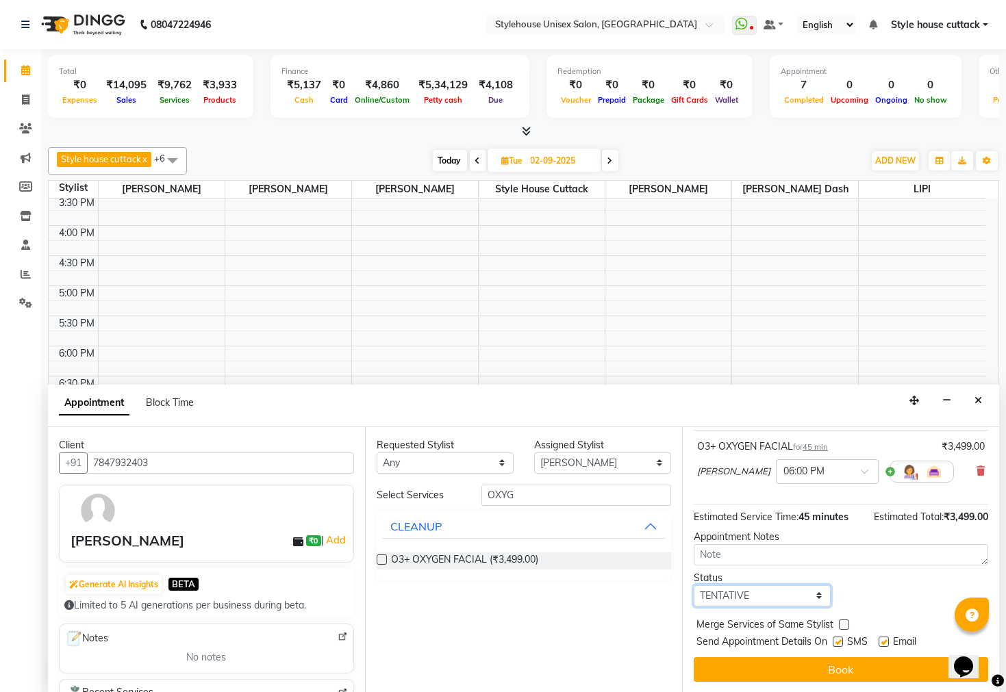
click at [774, 594] on select "Select TENTATIVE CONFIRM UPCOMING" at bounding box center [762, 595] width 137 height 21
select select "confirm booking"
click at [694, 585] on select "Select TENTATIVE CONFIRM UPCOMING" at bounding box center [762, 595] width 137 height 21
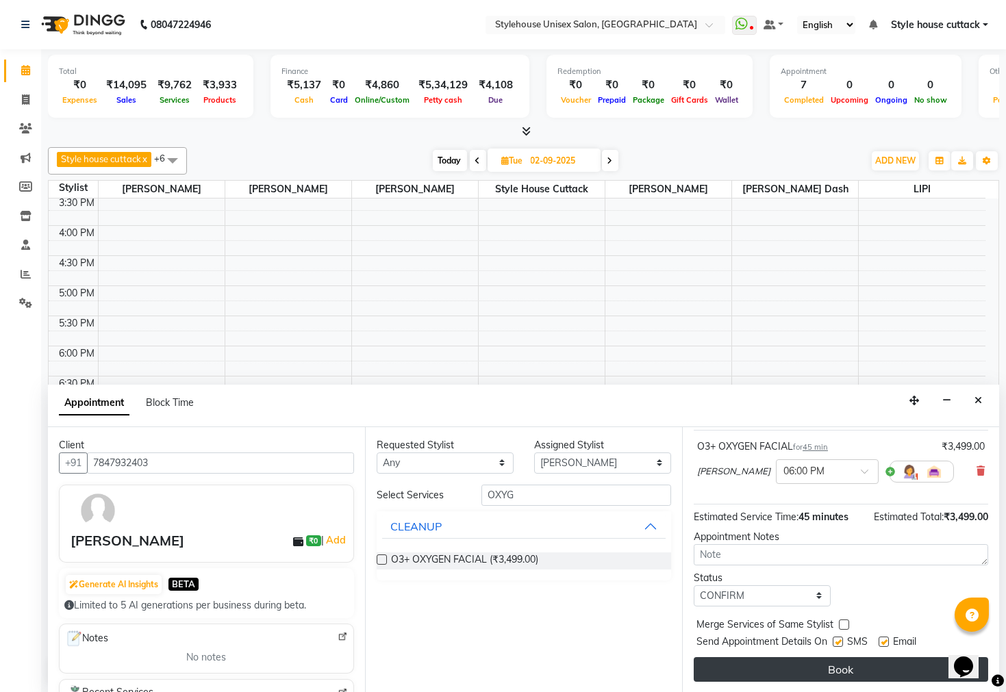
click at [843, 668] on button "Book" at bounding box center [841, 669] width 294 height 25
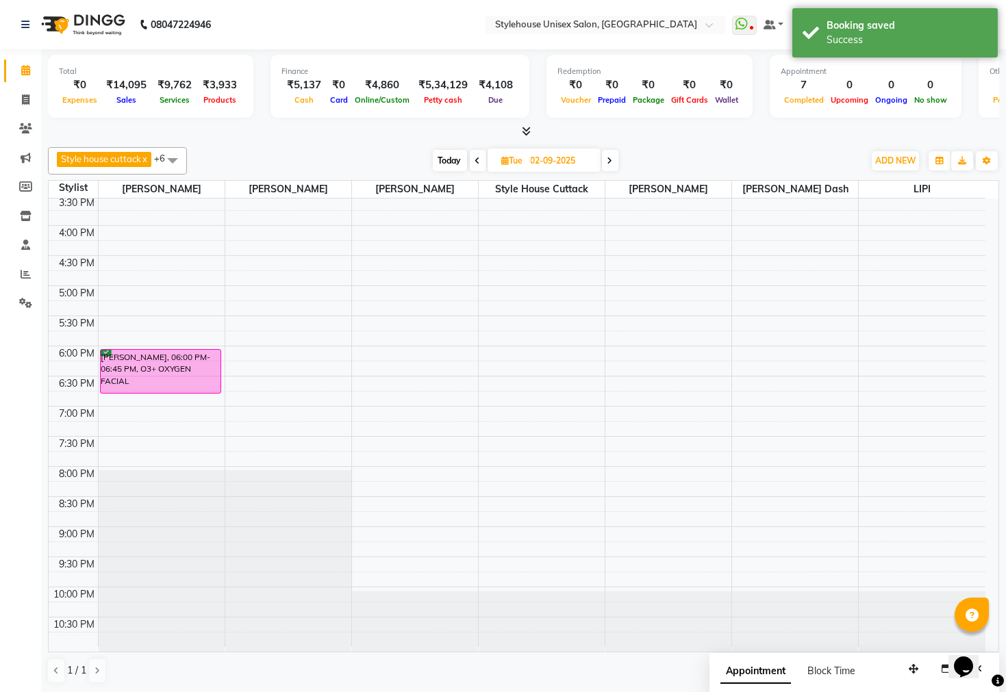
click at [477, 157] on icon at bounding box center [477, 161] width 5 height 8
type input "[DATE]"
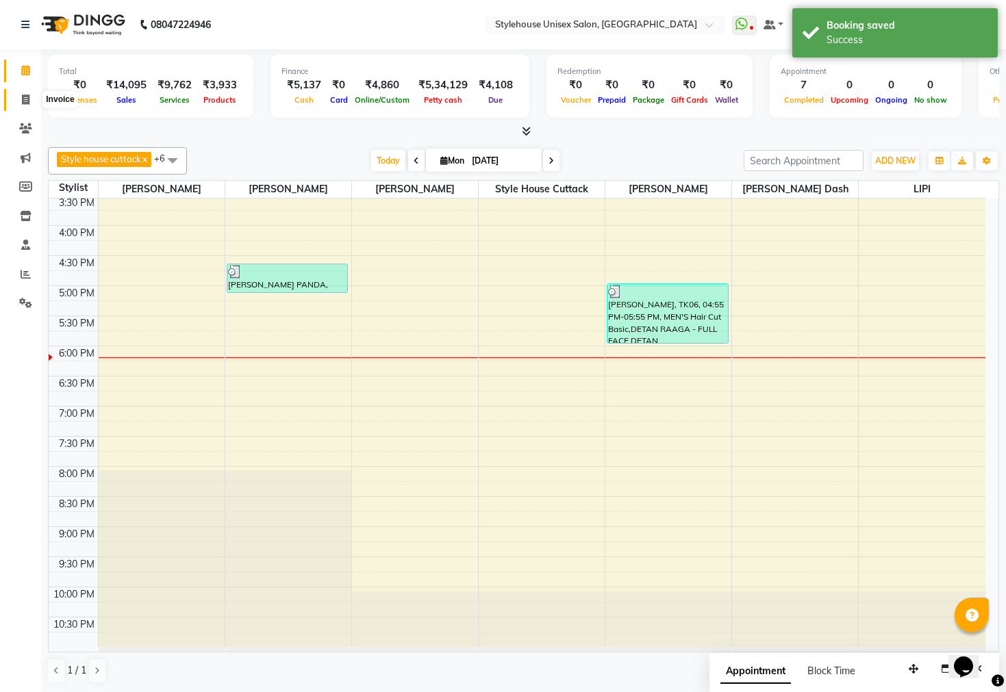
click at [27, 103] on icon at bounding box center [26, 99] width 8 height 10
select select "service"
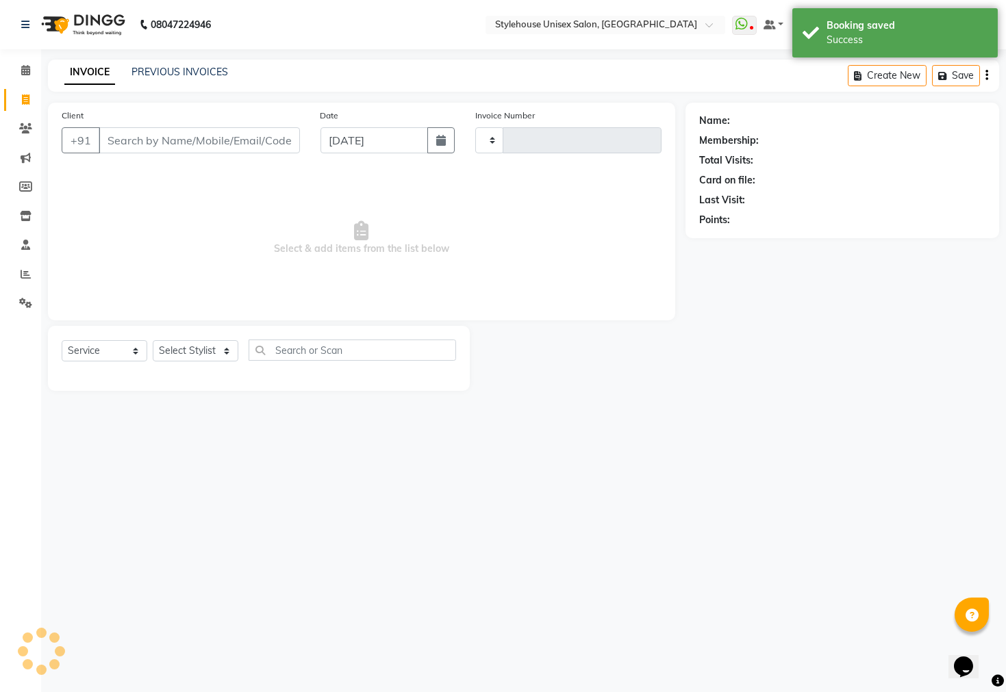
type input "2279"
select select "4222"
click at [23, 66] on icon at bounding box center [25, 70] width 9 height 10
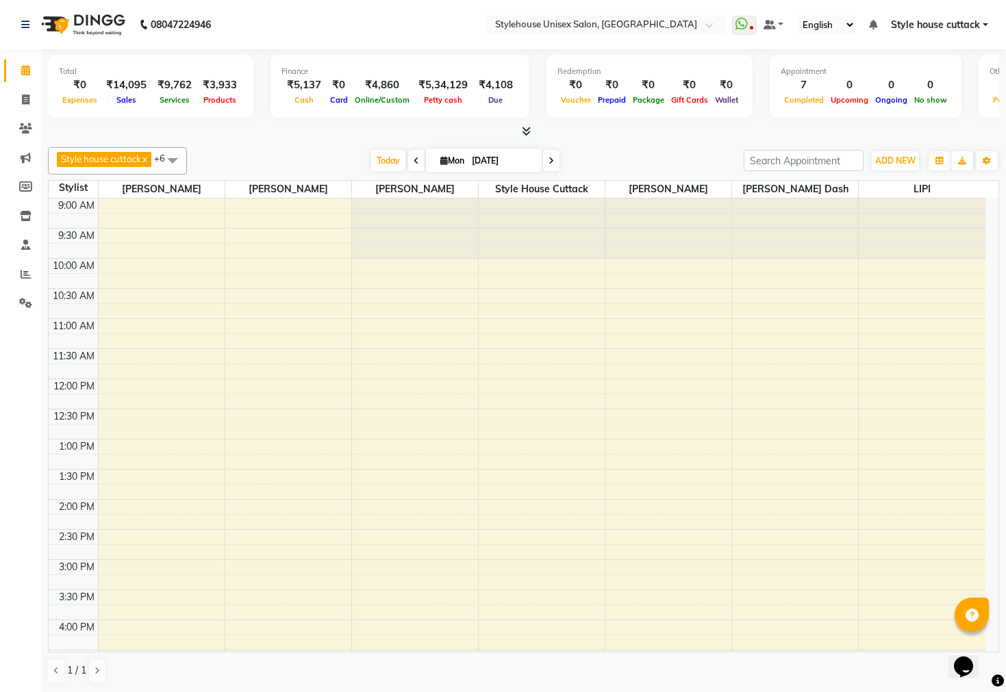
scroll to position [368, 0]
